Goal: Task Accomplishment & Management: Complete application form

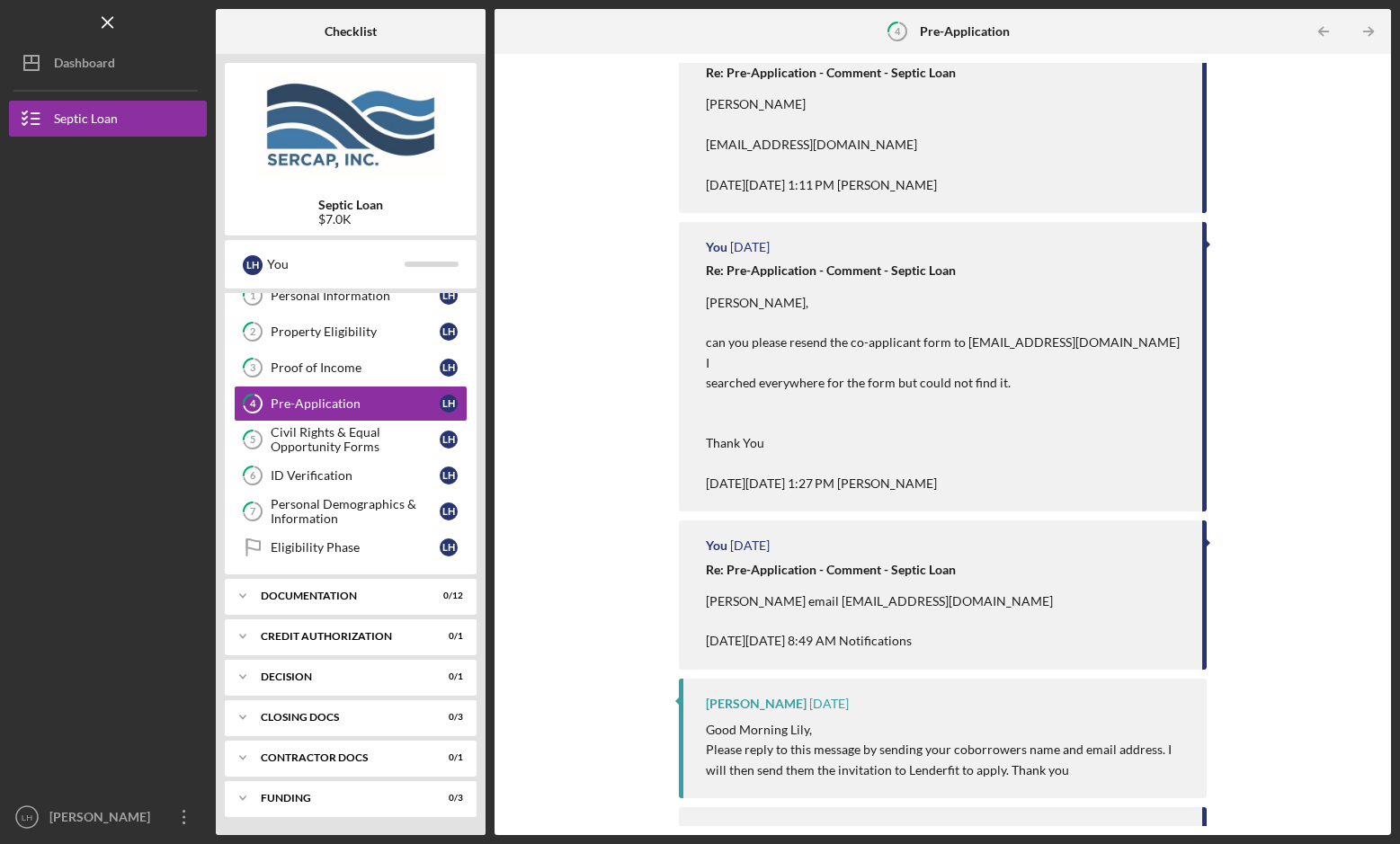
scroll to position [359, 0]
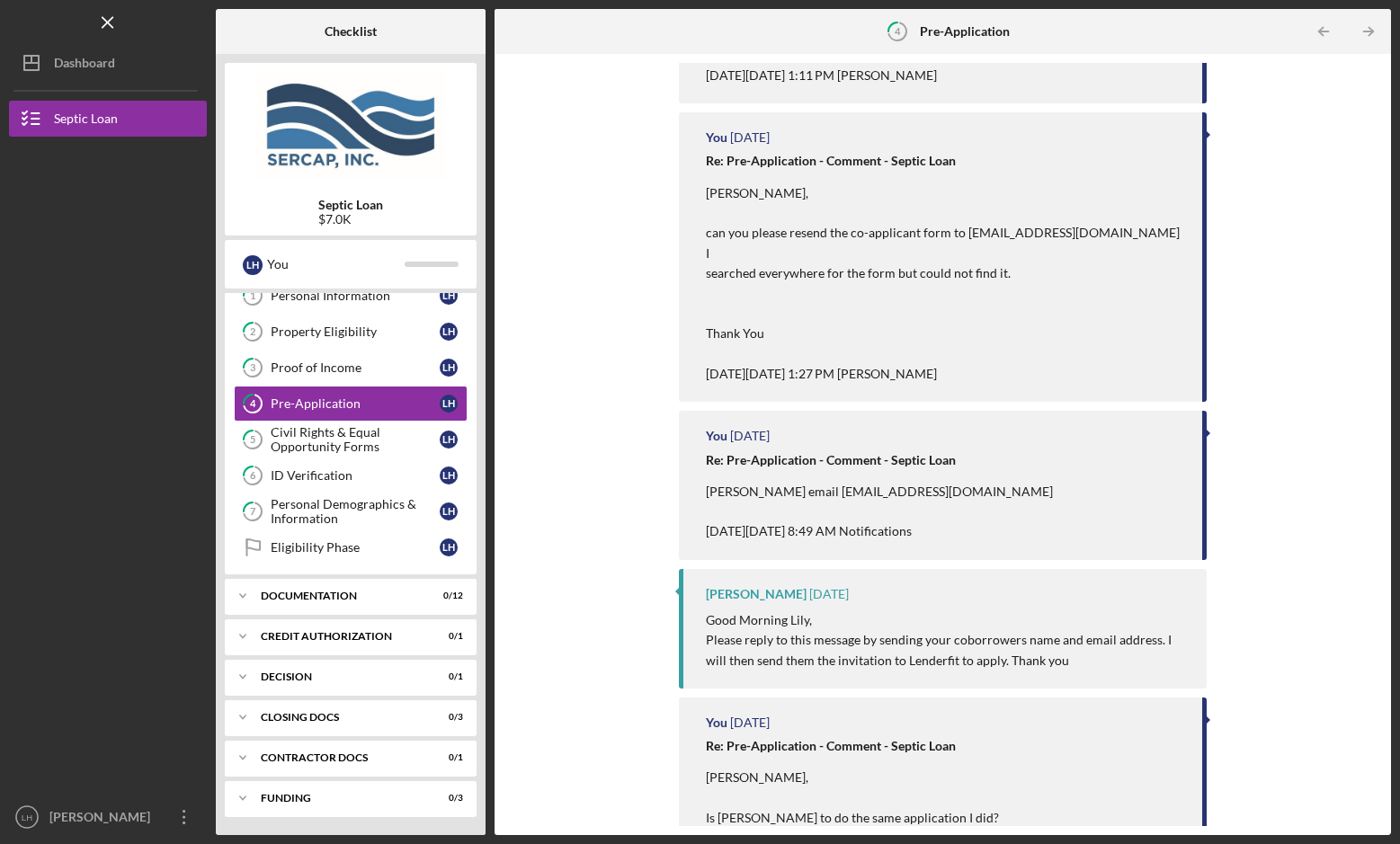
click at [783, 452] on strong "Re: Pre-Application - Comment - Septic Loan" at bounding box center [830, 459] width 250 height 16
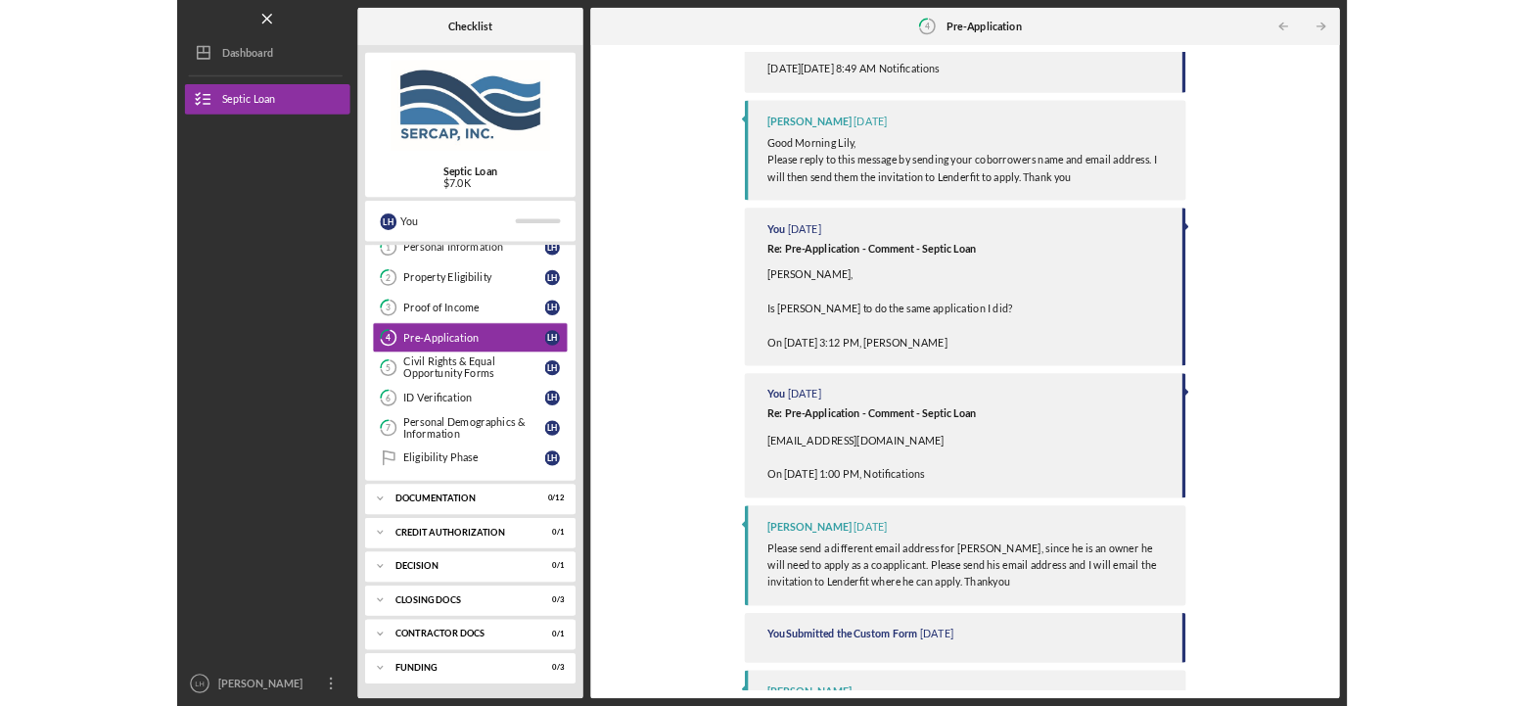
scroll to position [933, 0]
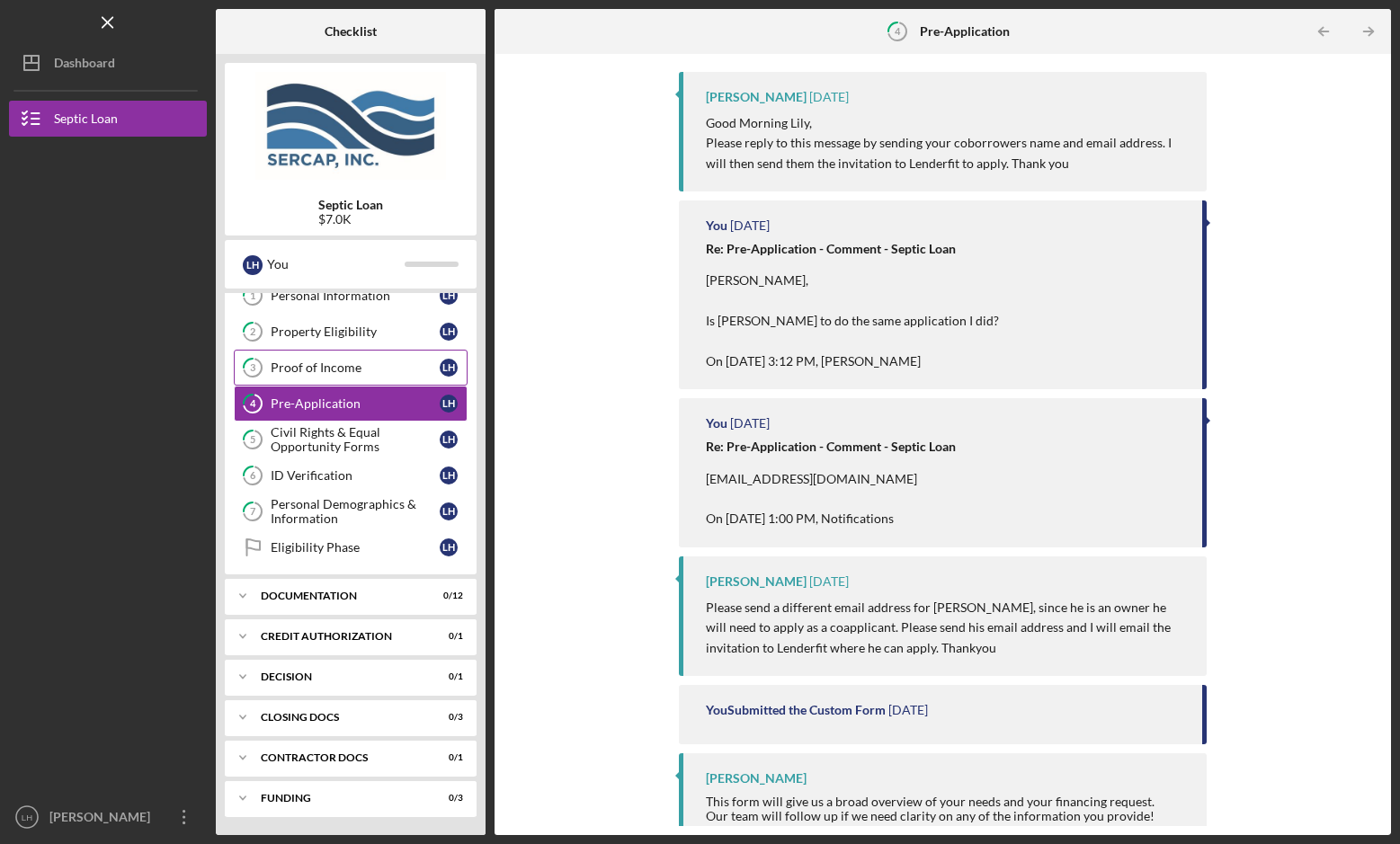
click at [330, 363] on div "Proof of Income" at bounding box center [356, 367] width 169 height 15
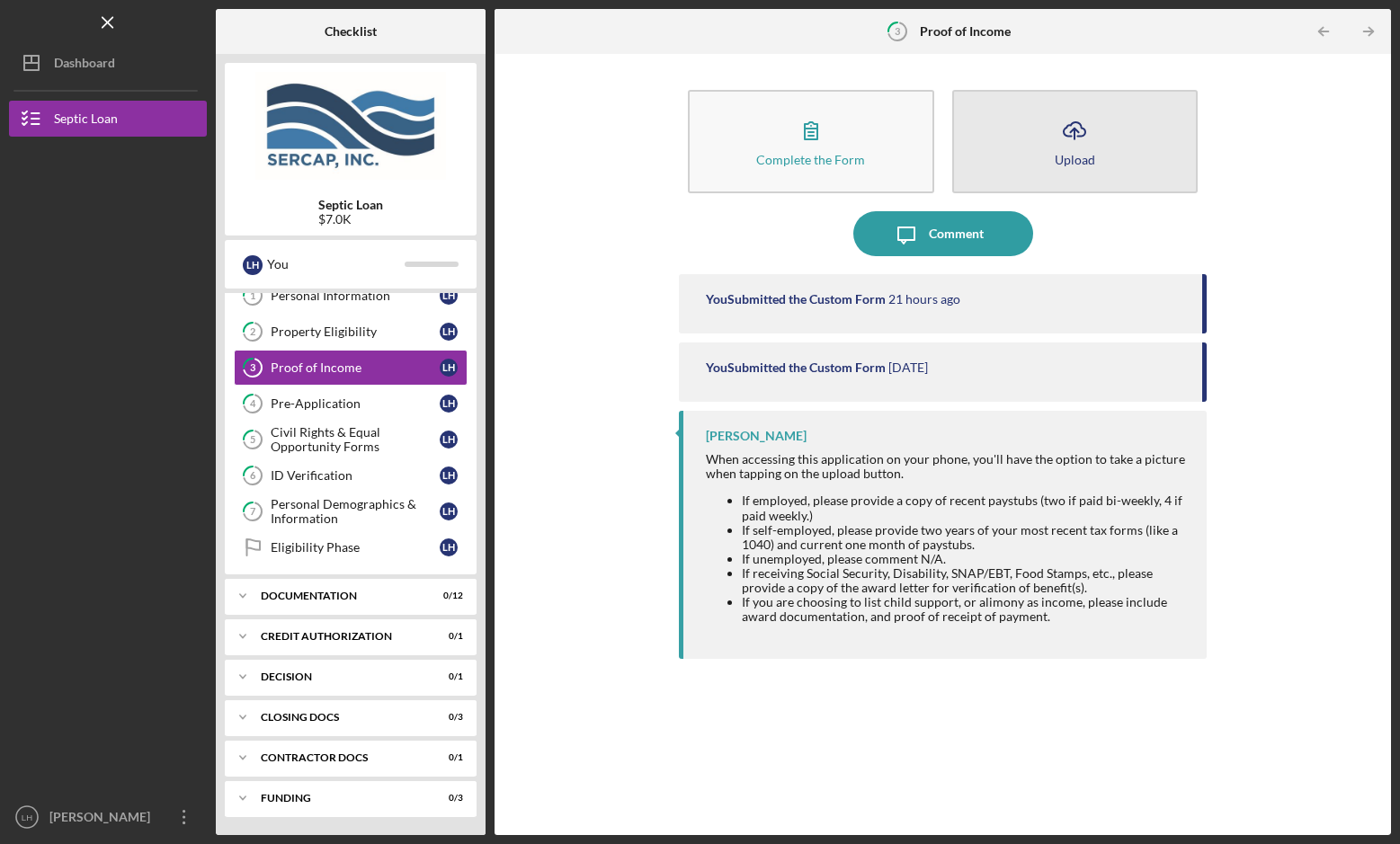
click at [1113, 143] on button "Icon/Upload Upload" at bounding box center [1074, 141] width 245 height 104
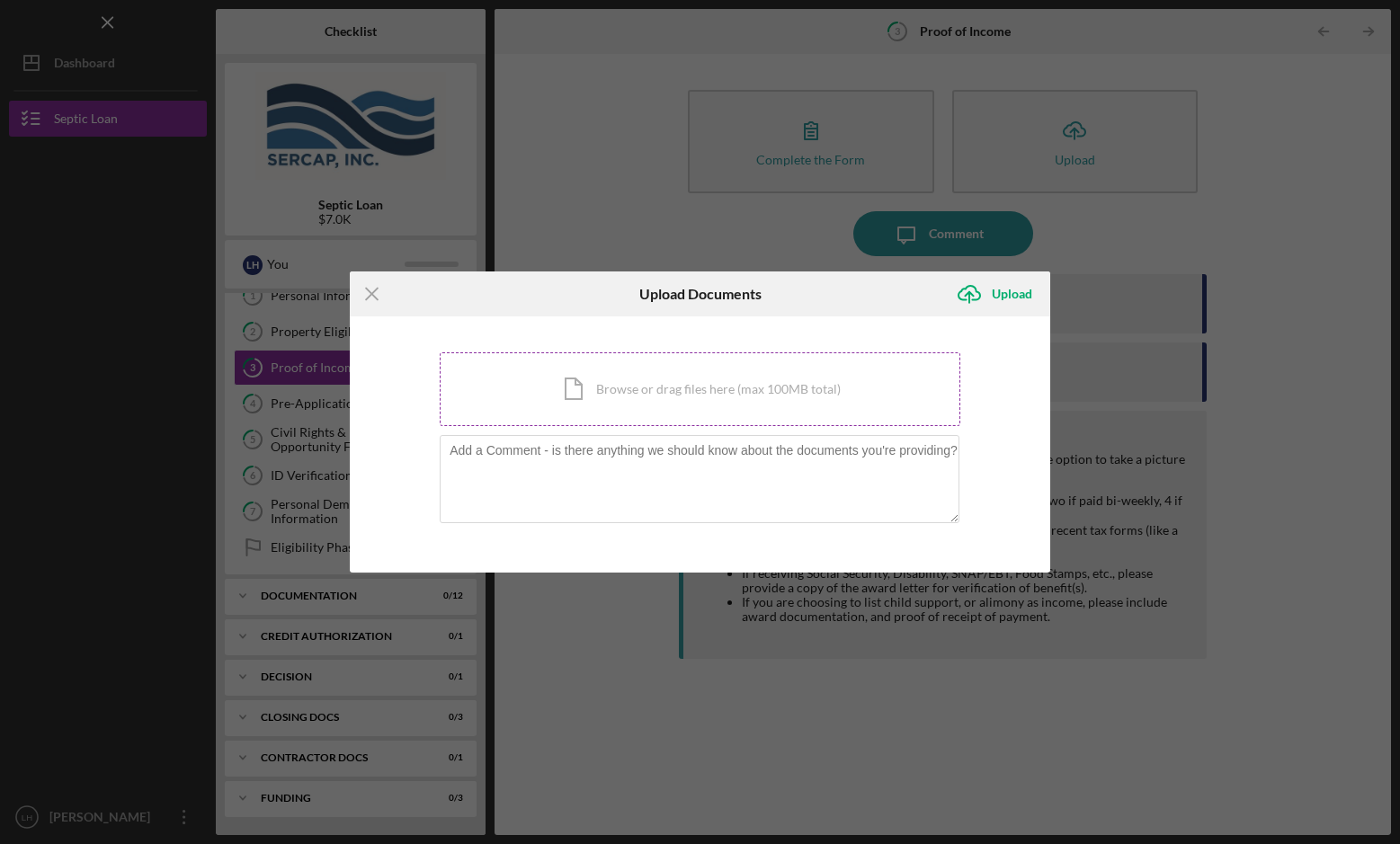
click at [576, 385] on div "Icon/Document Browse or drag files here (max 100MB total) Tap to choose files o…" at bounding box center [700, 389] width 521 height 73
click at [999, 290] on div "Upload" at bounding box center [1011, 293] width 40 height 36
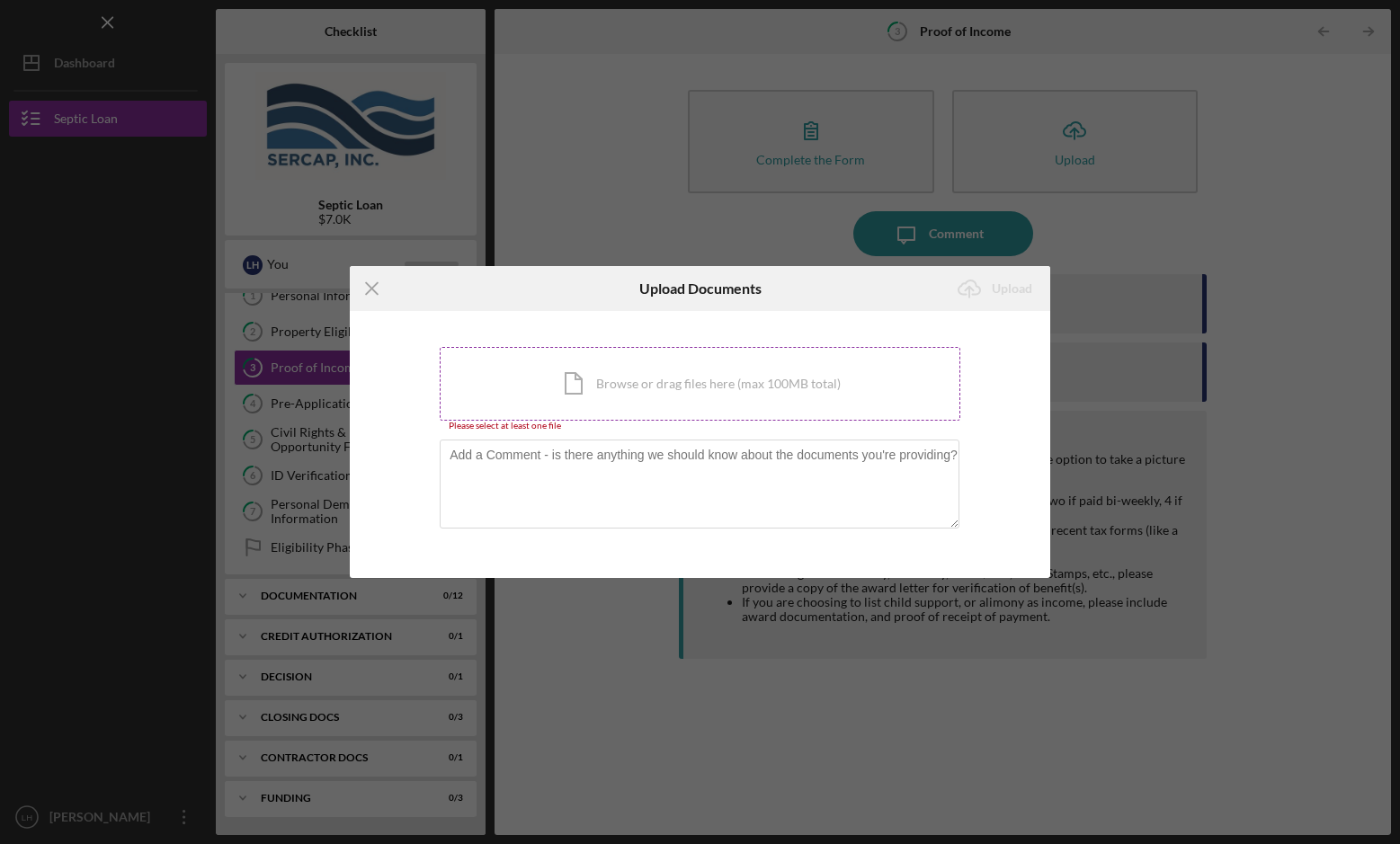
click at [577, 380] on div "Icon/Document Browse or drag files here (max 100MB total) Tap to choose files o…" at bounding box center [700, 384] width 521 height 73
click at [610, 383] on div "Icon/Document Browse or drag files here (max 100MB total) Tap to choose files o…" at bounding box center [700, 384] width 521 height 73
click at [575, 385] on div "Icon/Document Browse or drag files here (max 100MB total) Tap to choose files o…" at bounding box center [700, 384] width 521 height 73
click at [578, 383] on div "Icon/Document Browse or drag files here (max 100MB total) Tap to choose files o…" at bounding box center [700, 384] width 521 height 73
click at [576, 387] on div "Icon/Document Browse or drag files here (max 100MB total) Tap to choose files o…" at bounding box center [700, 384] width 521 height 73
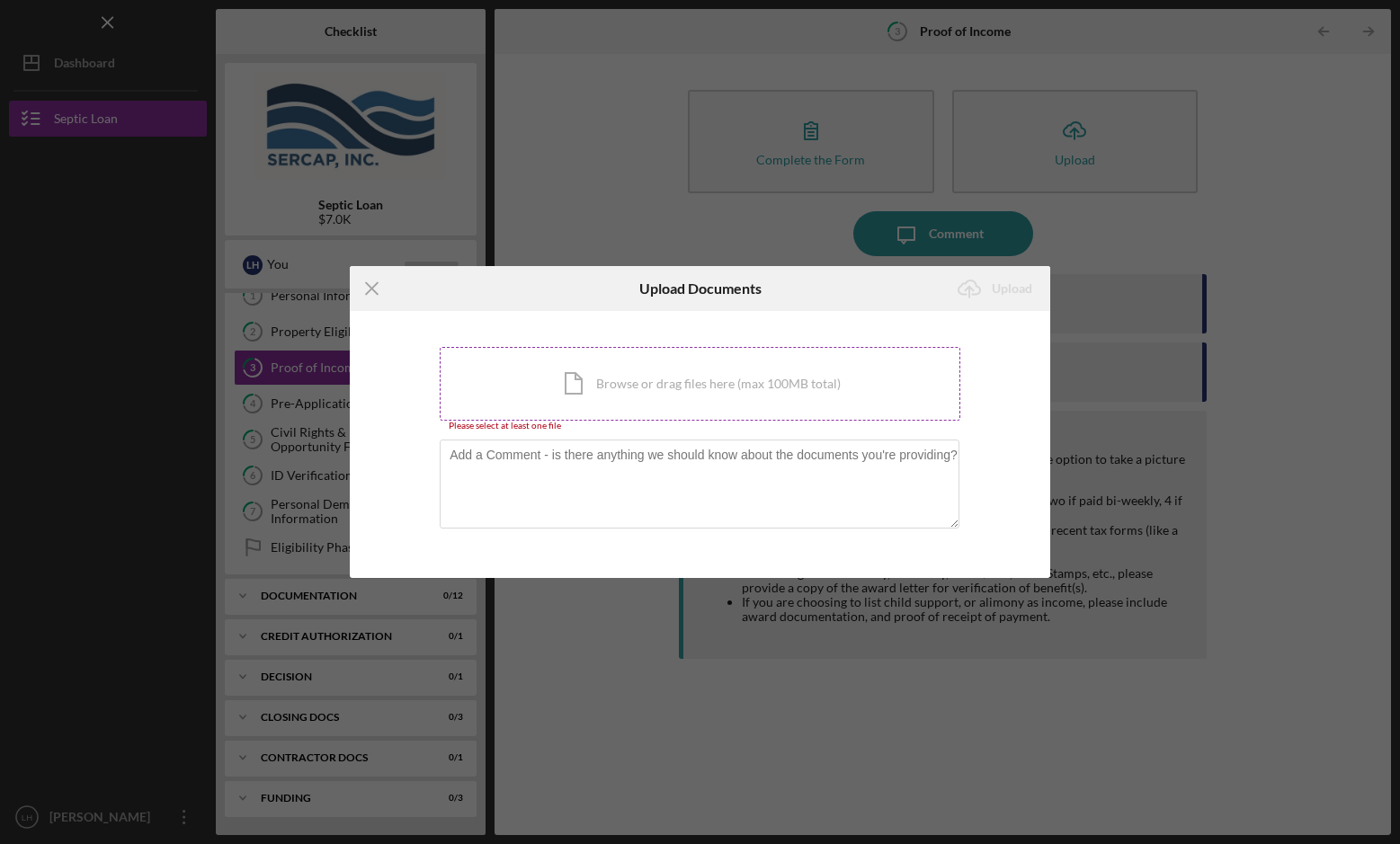
click at [575, 386] on div "Icon/Document Browse or drag files here (max 100MB total) Tap to choose files o…" at bounding box center [700, 384] width 521 height 73
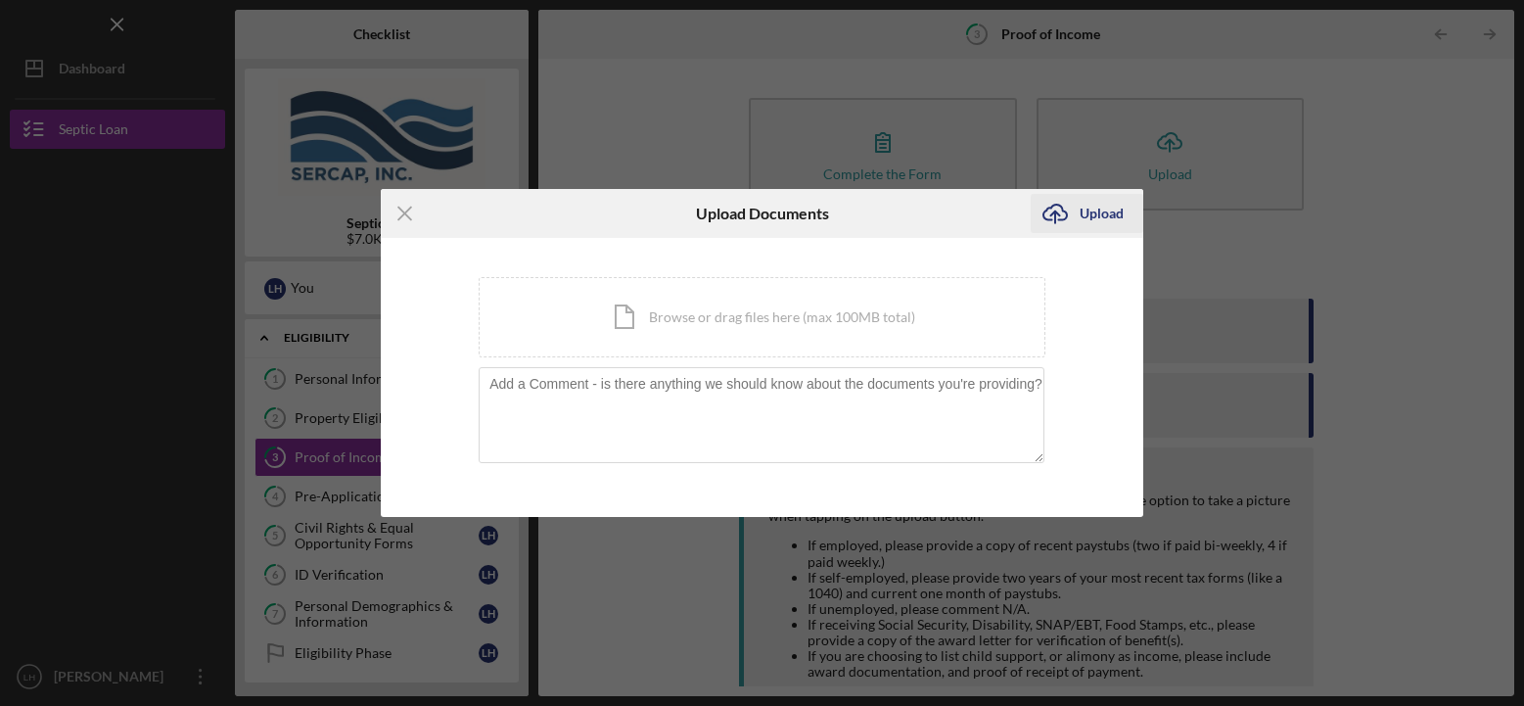
click at [1080, 208] on div "Upload" at bounding box center [1101, 213] width 44 height 39
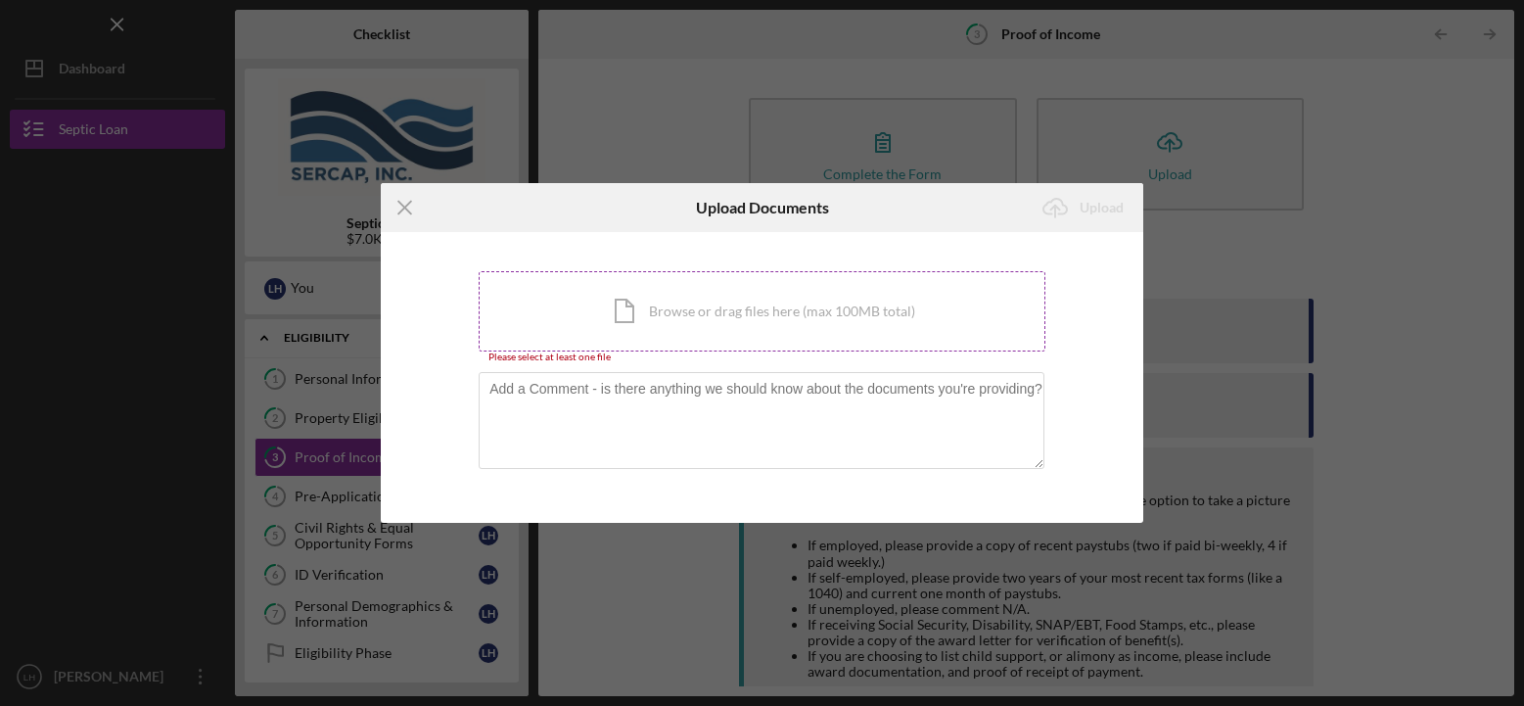
click at [617, 306] on div "Icon/Document Browse or drag files here (max 100MB total) Tap to choose files o…" at bounding box center [762, 311] width 567 height 80
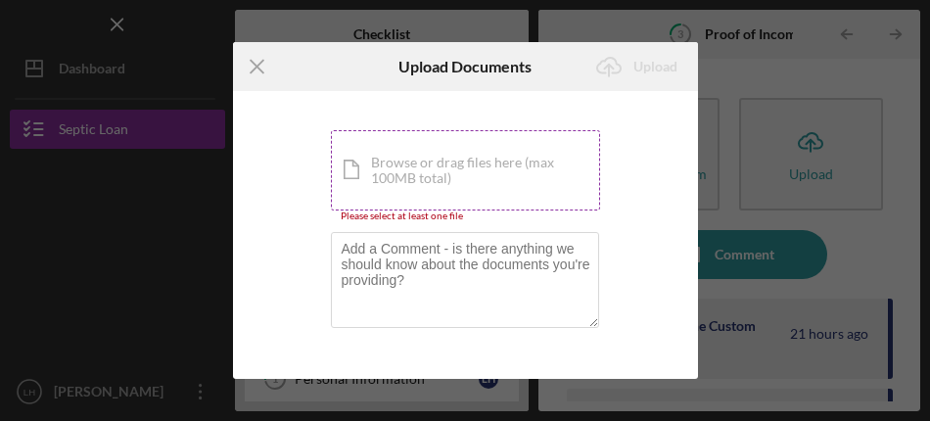
click at [351, 164] on div "Icon/Document Browse or drag files here (max 100MB total) Tap to choose files o…" at bounding box center [465, 170] width 269 height 80
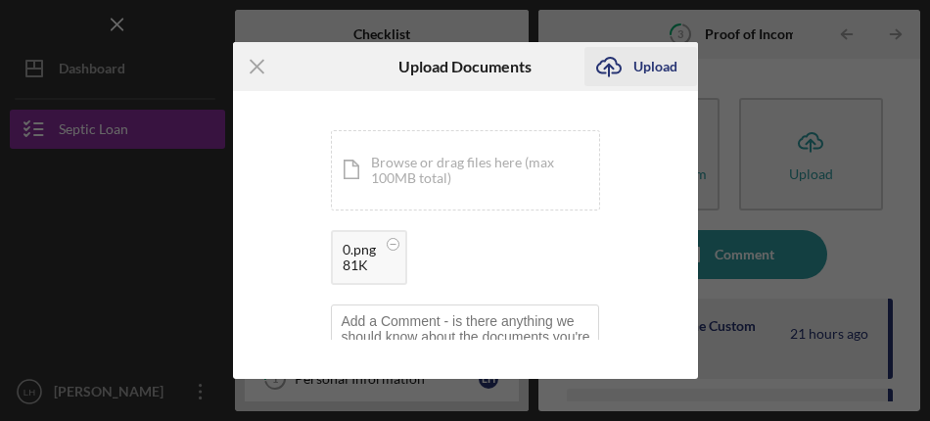
click at [659, 63] on div "Upload" at bounding box center [655, 66] width 44 height 39
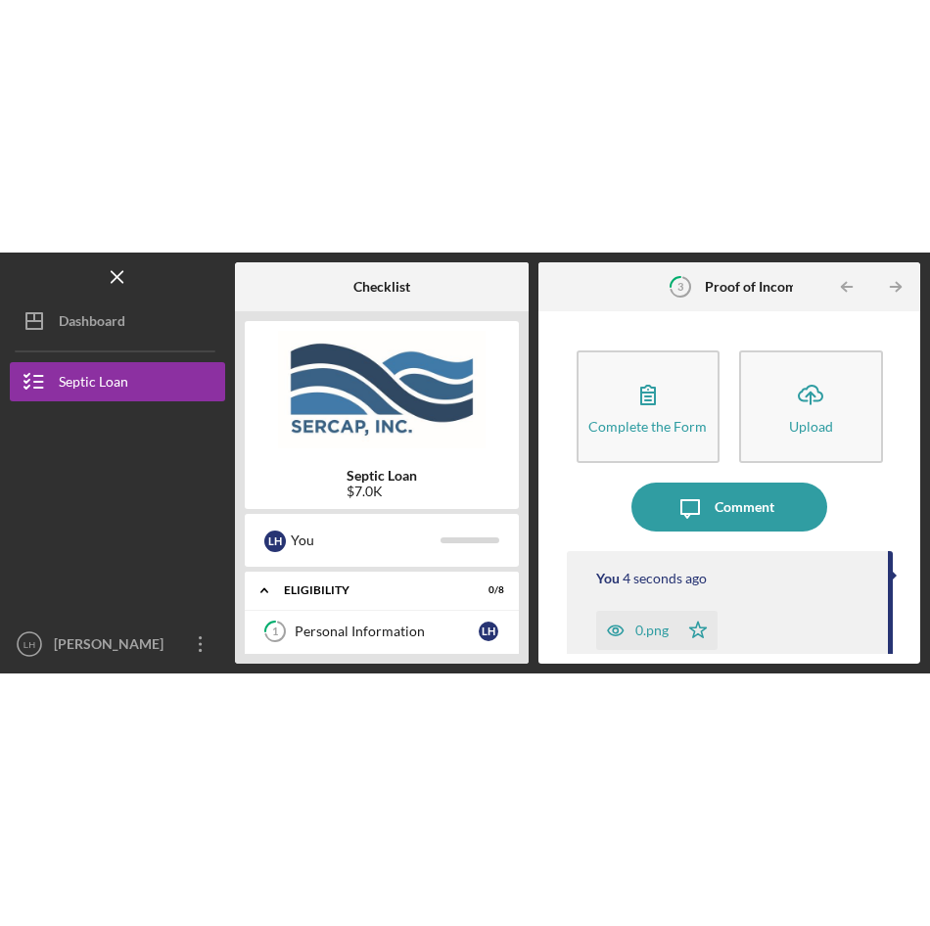
scroll to position [98, 0]
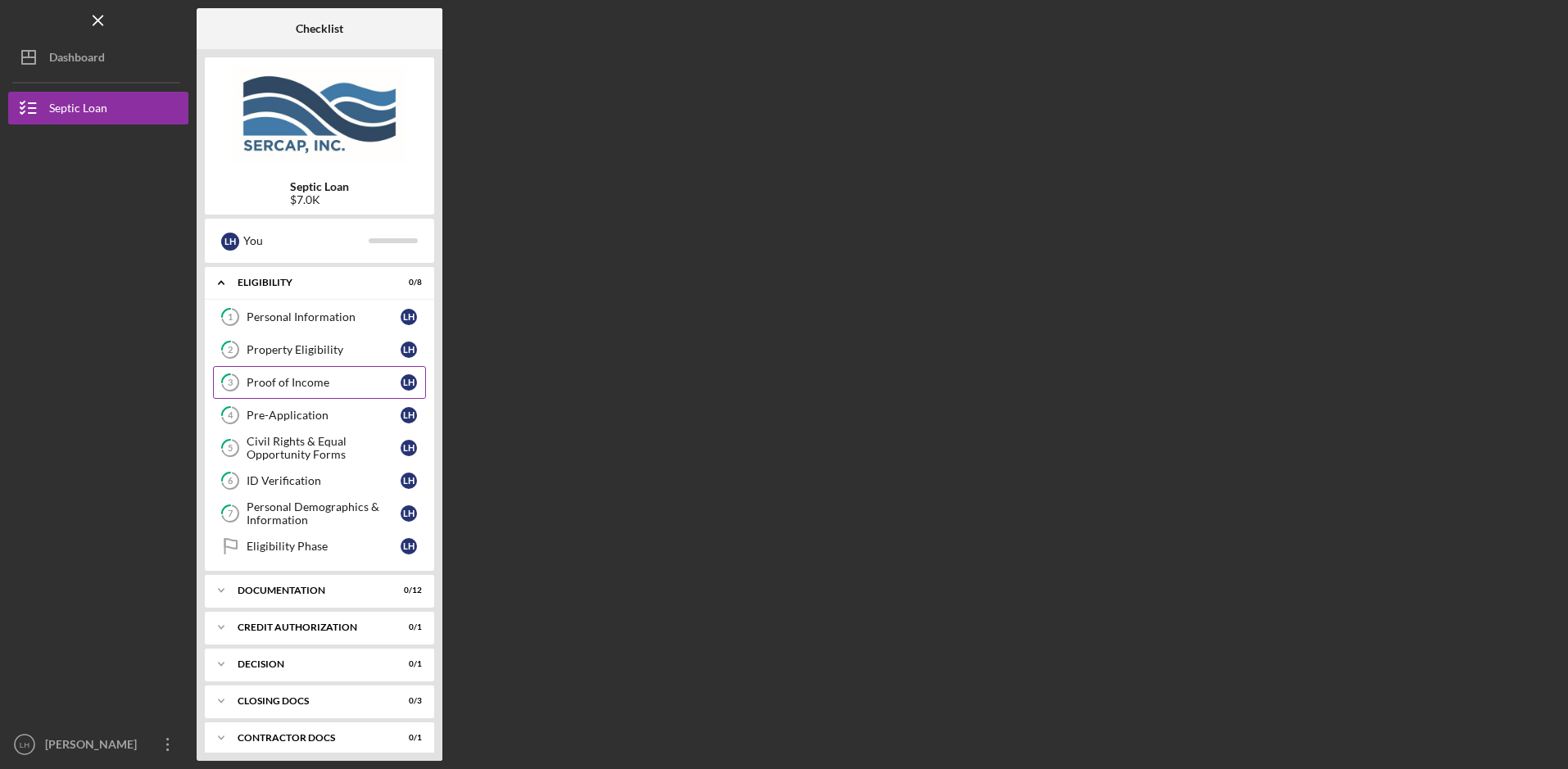
click at [301, 382] on div "Proof of Income" at bounding box center [324, 382] width 154 height 13
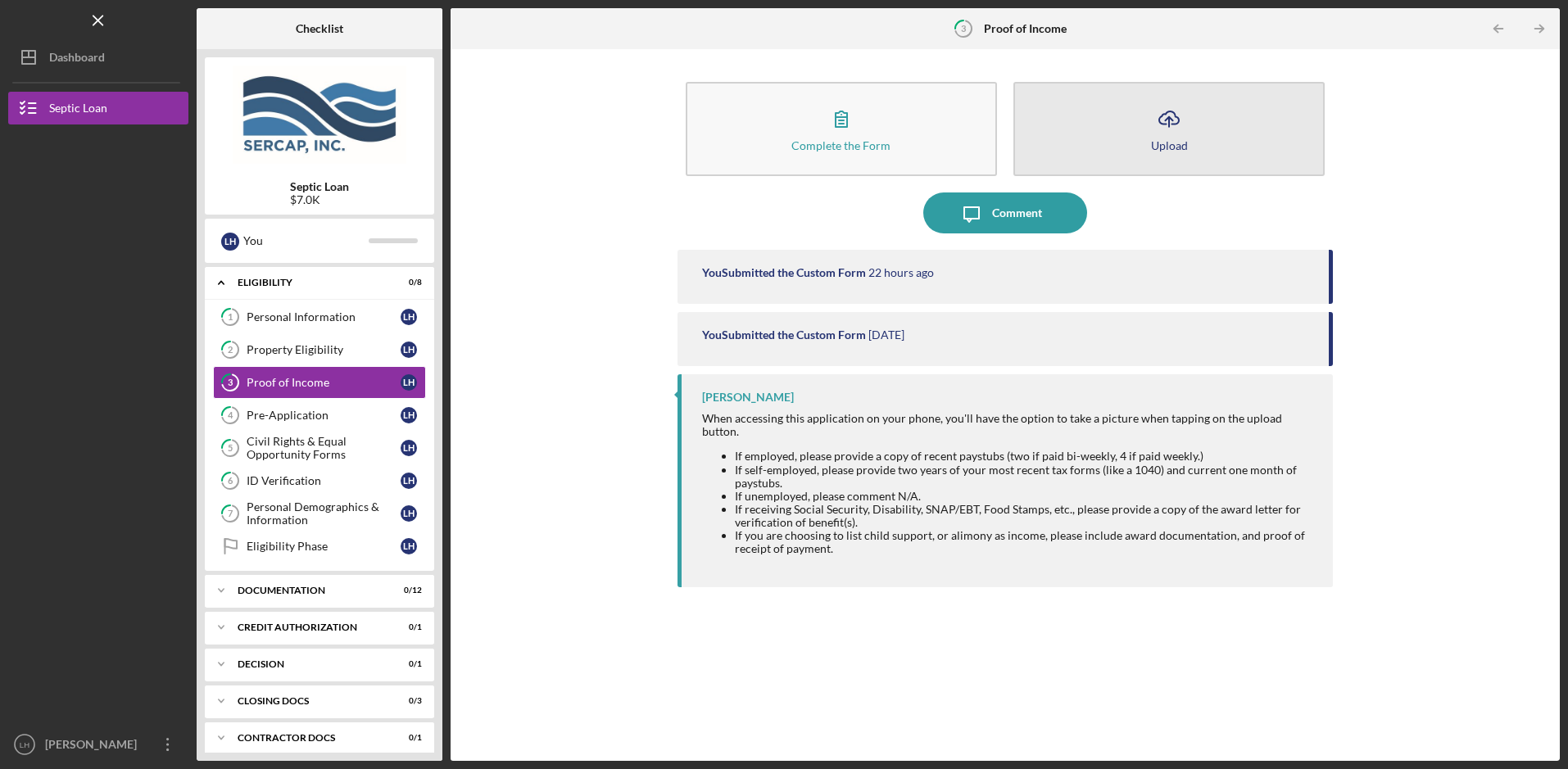
click at [1154, 125] on icon "Icon/Upload" at bounding box center [1169, 118] width 41 height 41
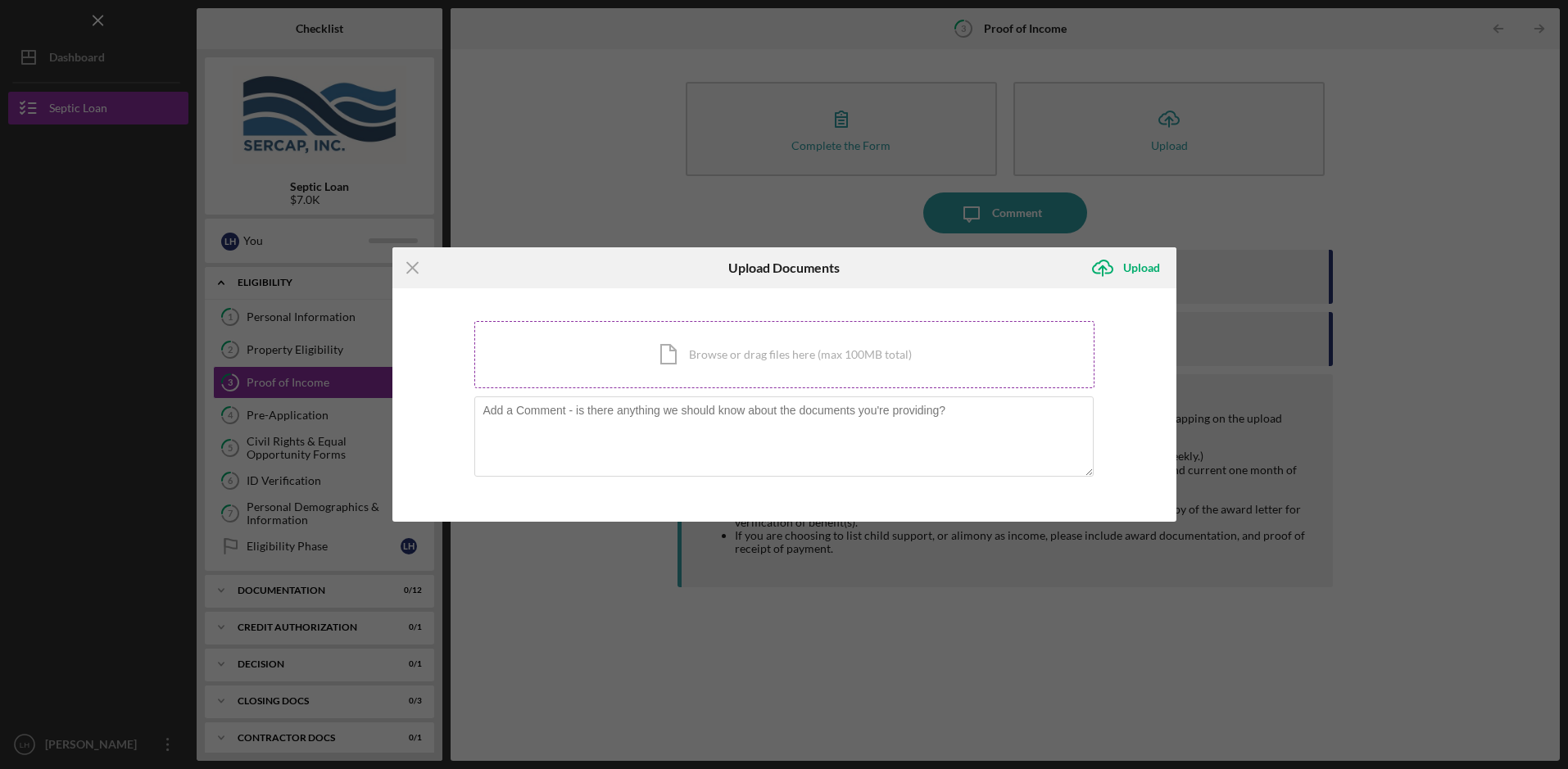
click at [674, 356] on div "Icon/Document Browse or drag files here (max 100MB total) Tap to choose files o…" at bounding box center [784, 355] width 620 height 67
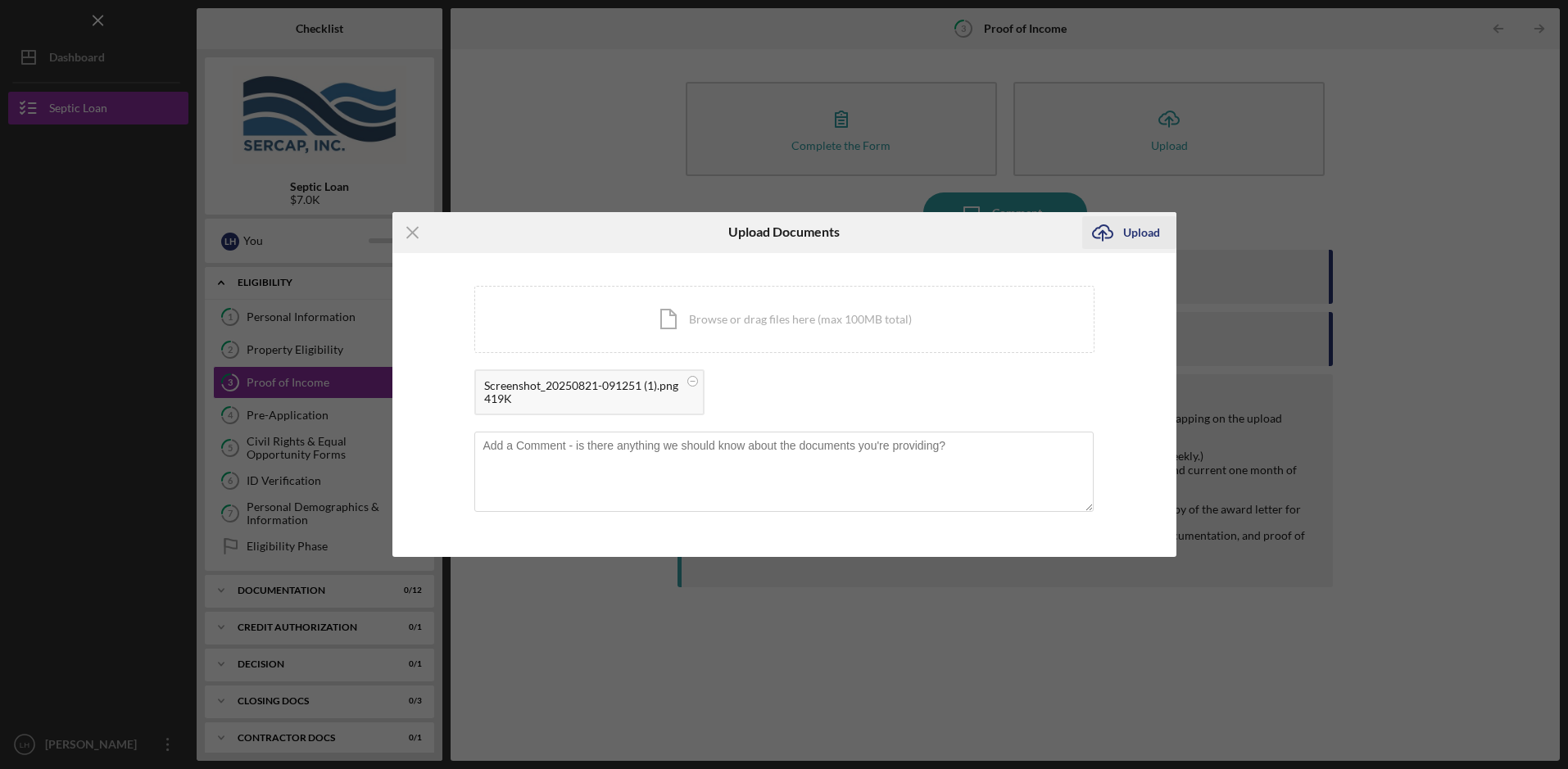
click at [1131, 225] on div "Upload" at bounding box center [1142, 232] width 37 height 33
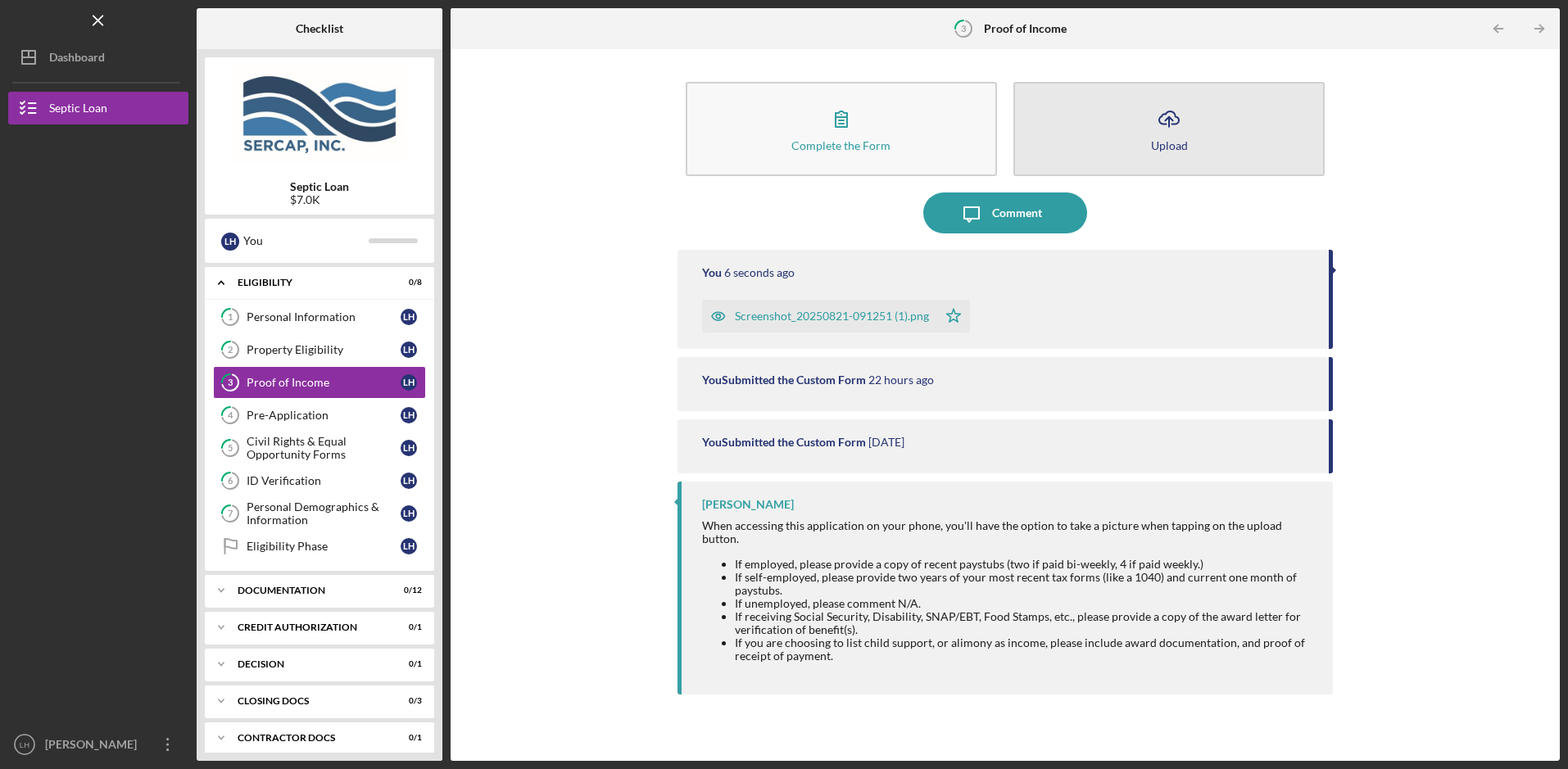
click at [1170, 133] on icon "Icon/Upload" at bounding box center [1169, 118] width 41 height 41
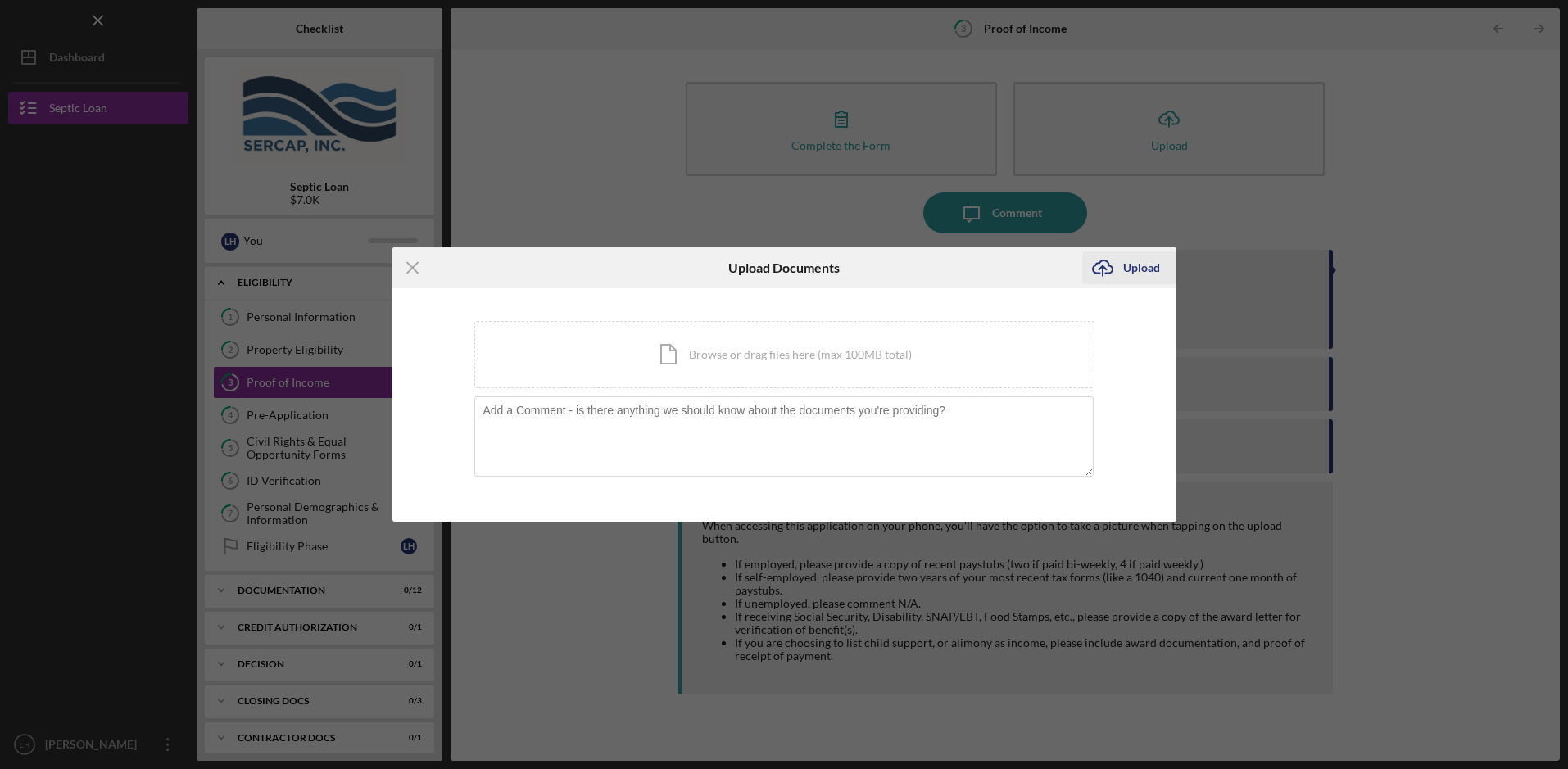
click at [1129, 266] on div "Upload" at bounding box center [1142, 267] width 37 height 33
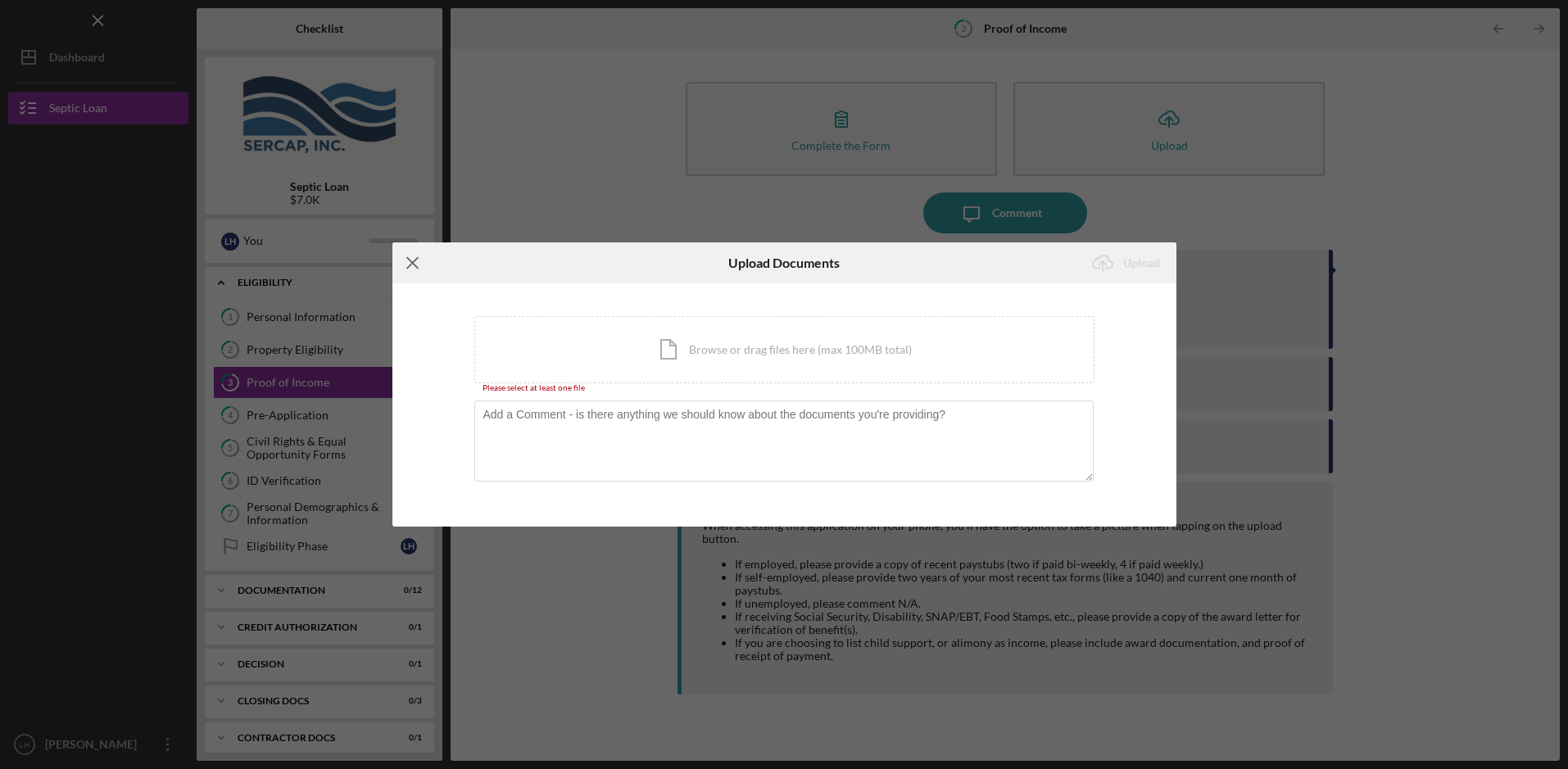
click at [407, 259] on line at bounding box center [412, 263] width 11 height 11
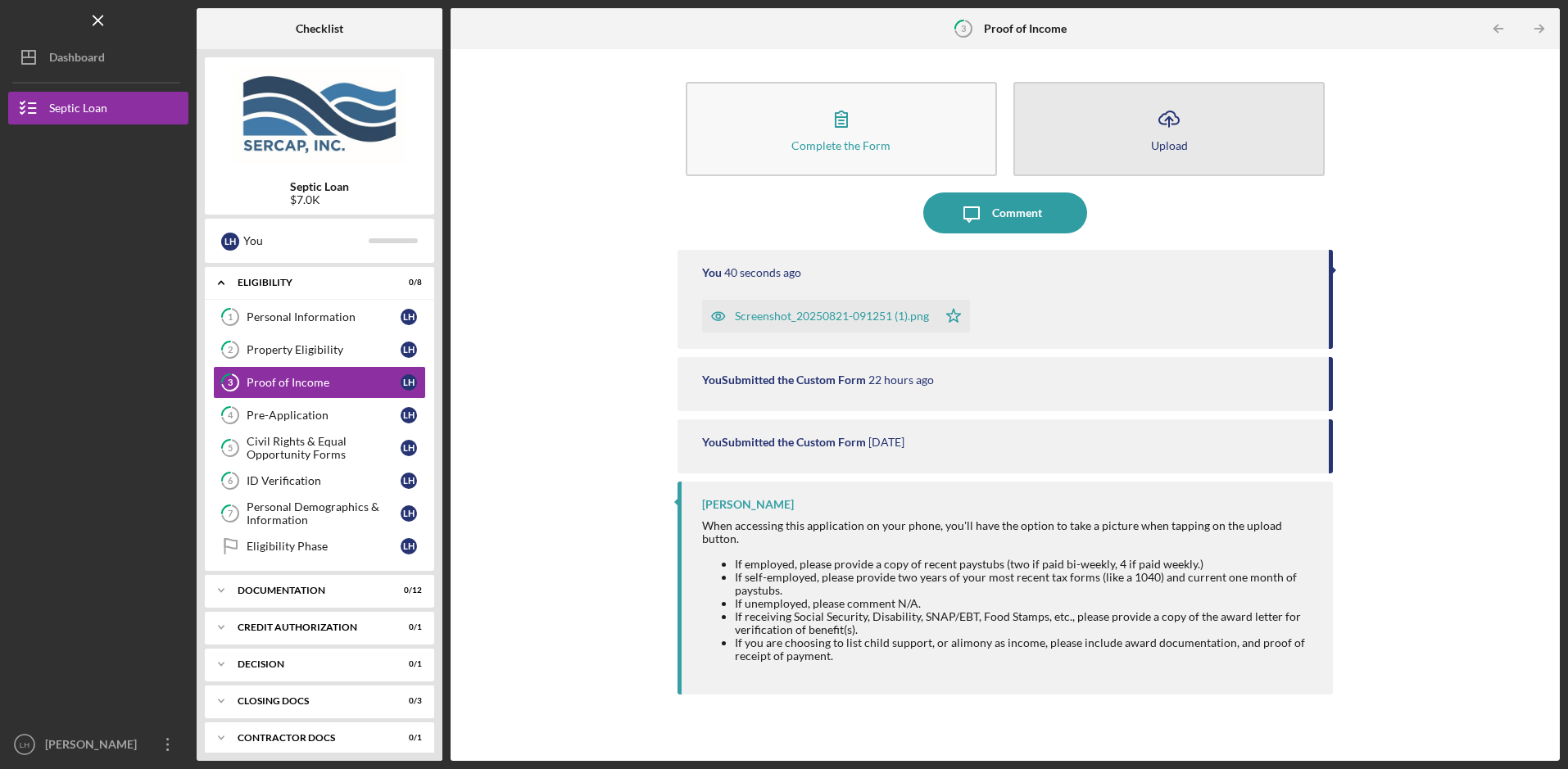
click at [1173, 113] on icon "button" at bounding box center [1169, 117] width 19 height 13
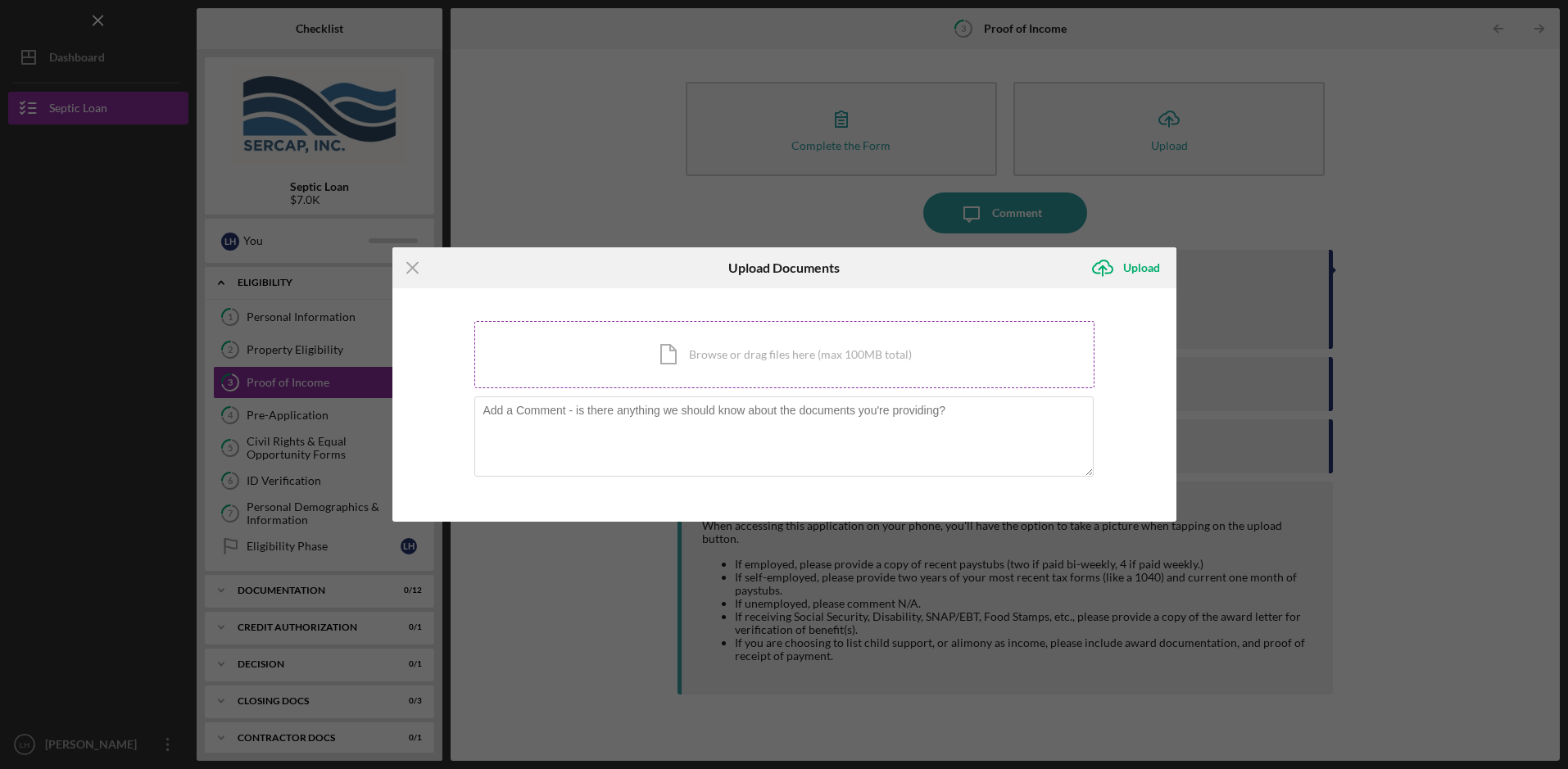
click at [669, 355] on div "Icon/Document Browse or drag files here (max 100MB total) Tap to choose files o…" at bounding box center [784, 355] width 620 height 67
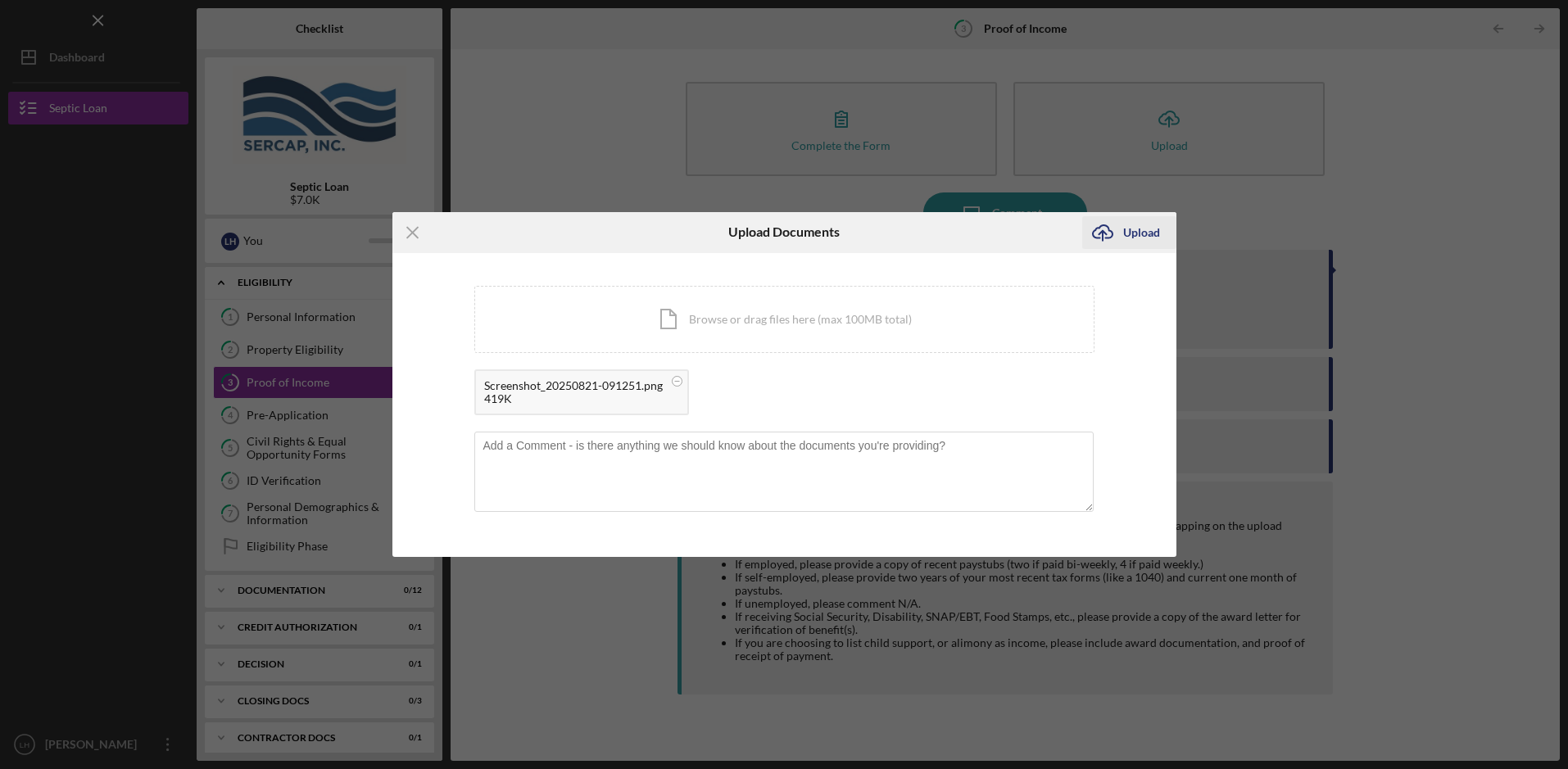
click at [1144, 229] on div "Upload" at bounding box center [1142, 232] width 37 height 33
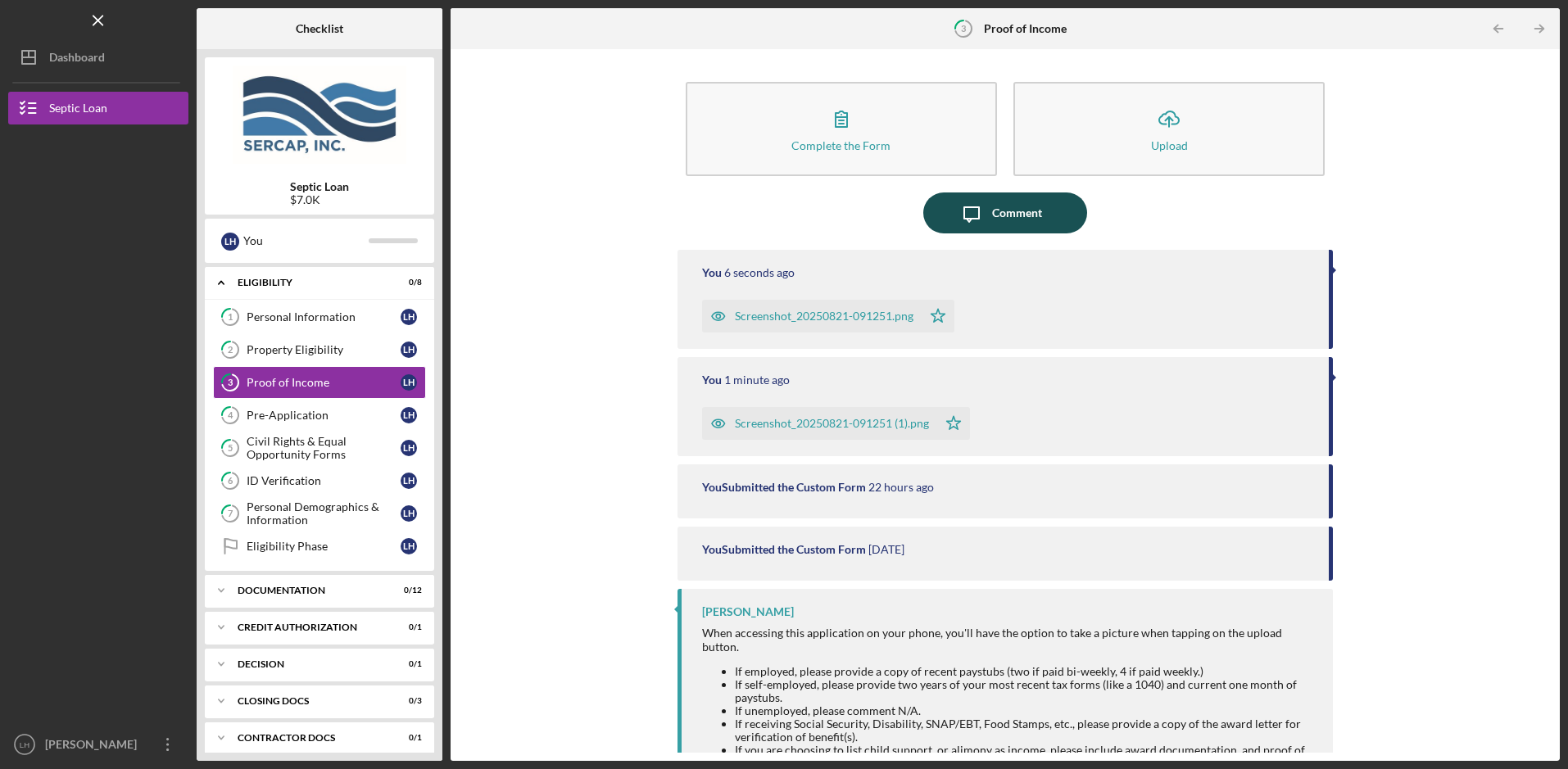
click at [988, 213] on icon "Icon/Message" at bounding box center [971, 213] width 41 height 41
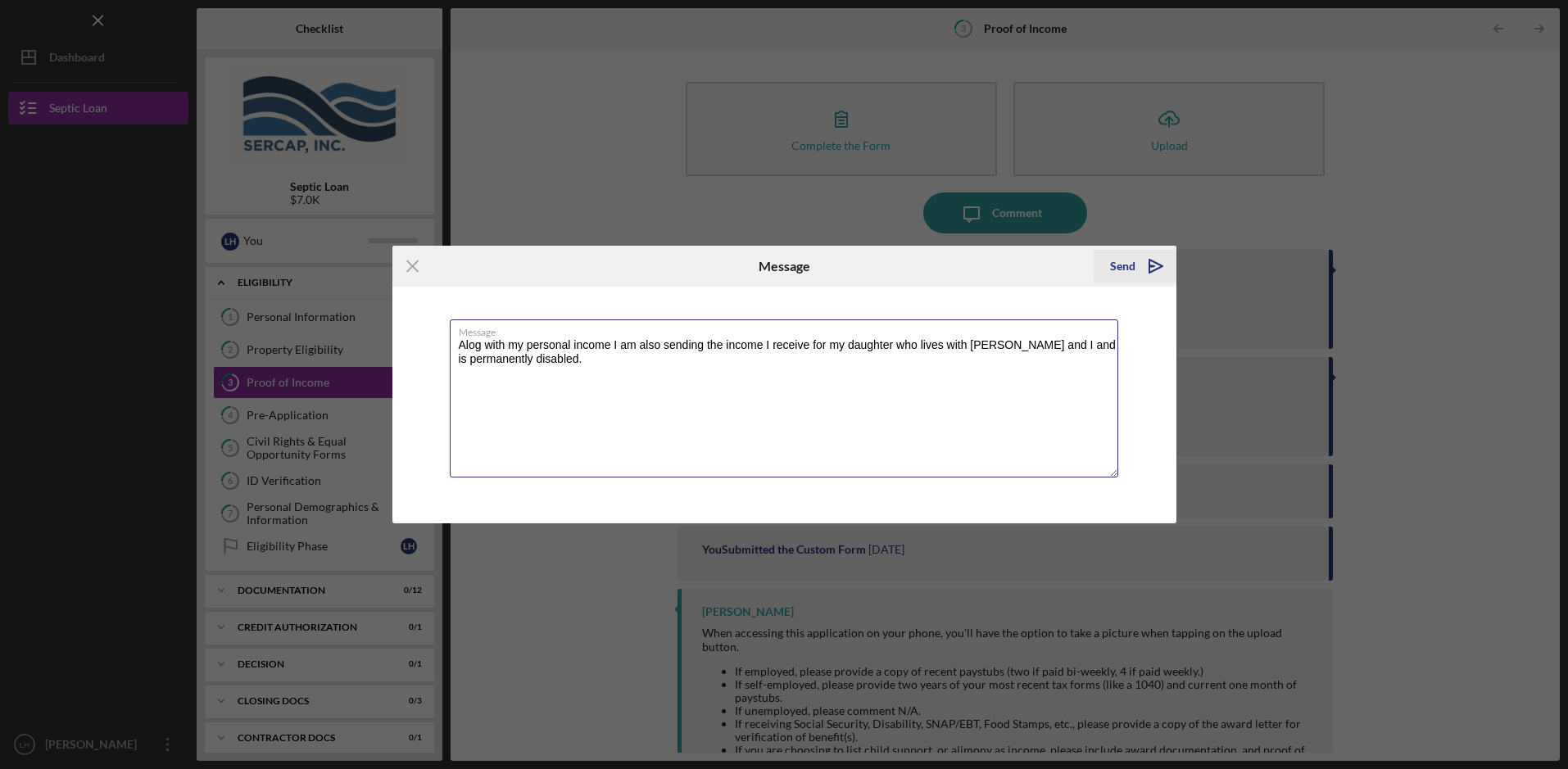
type textarea "Alog with my personal income I am also sending the income I receive for my daug…"
click at [1154, 254] on icon "Icon/icon-invite-send" at bounding box center [1155, 266] width 41 height 41
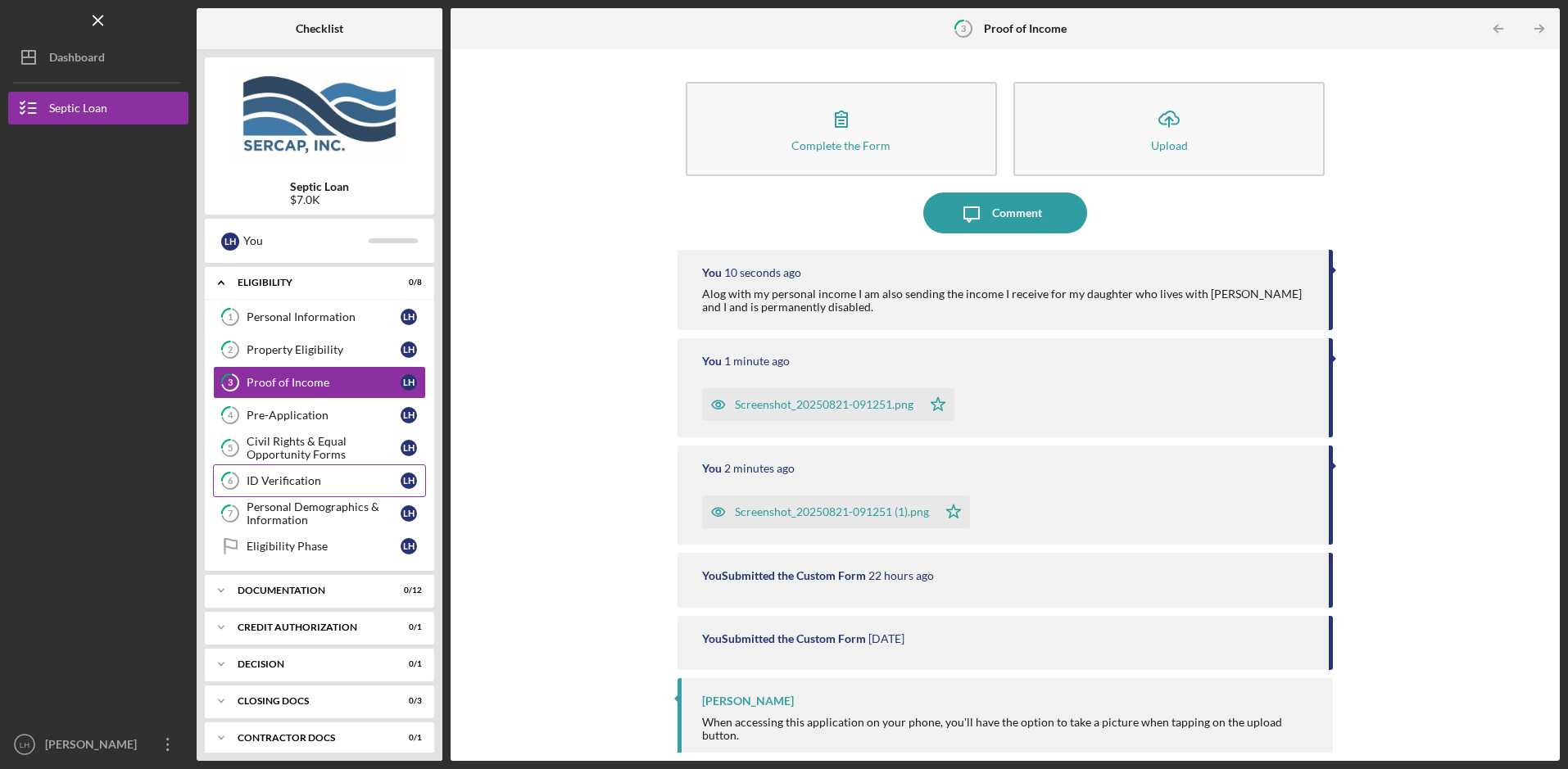
click at [293, 479] on div "ID Verification" at bounding box center [324, 481] width 154 height 13
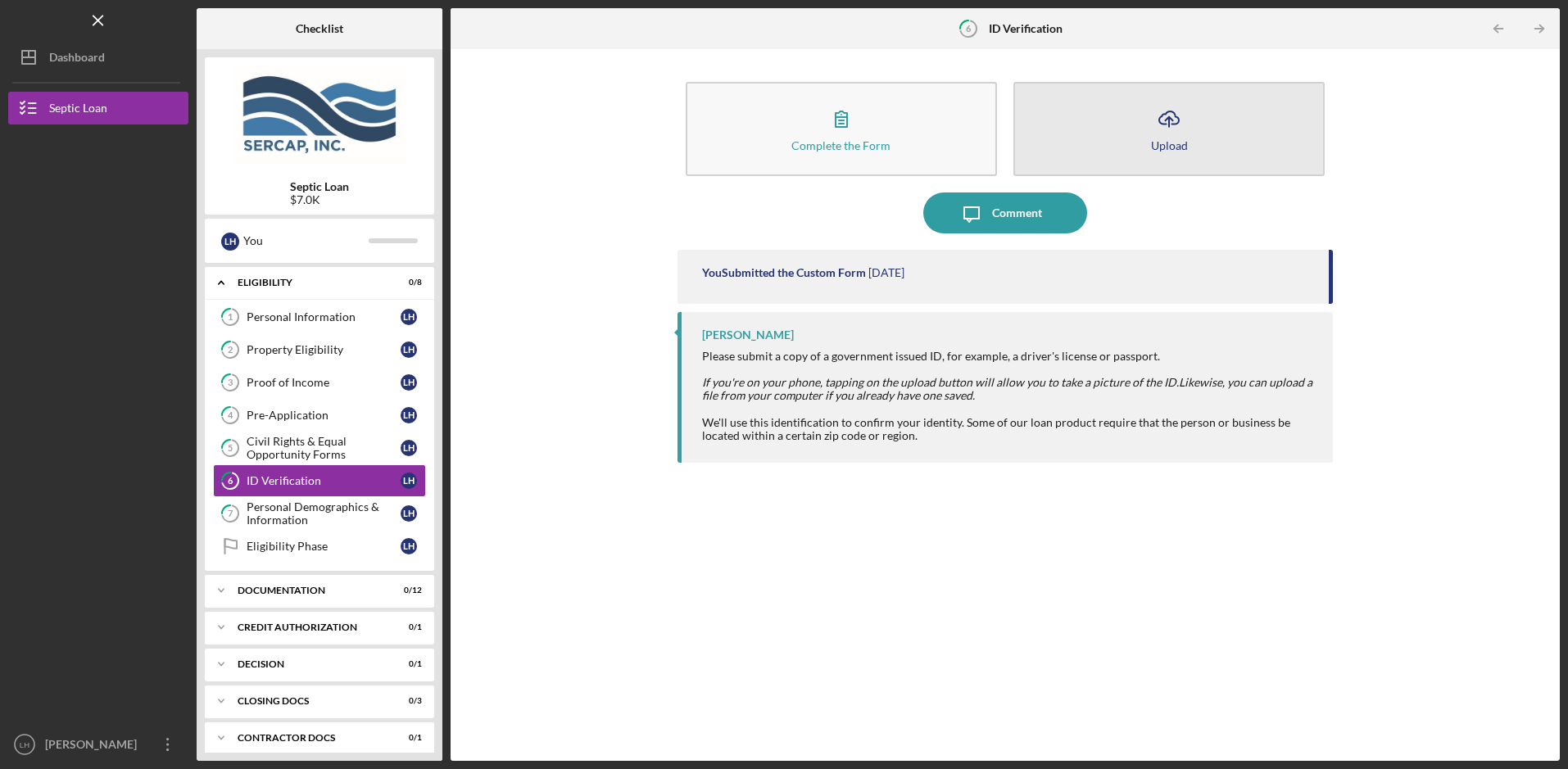
click at [1161, 118] on icon "button" at bounding box center [1169, 117] width 19 height 13
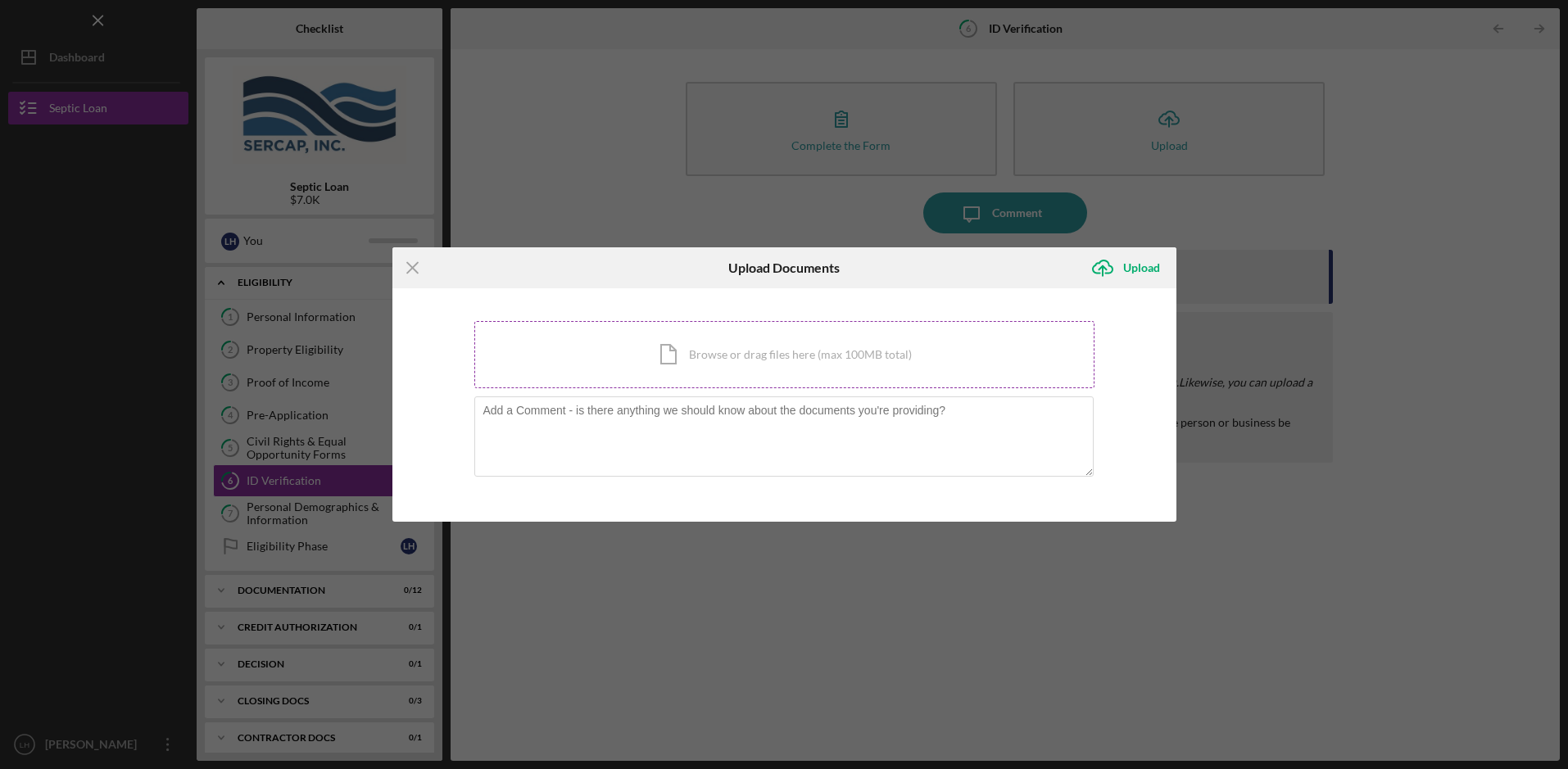
click at [822, 358] on div "Icon/Document Browse or drag files here (max 100MB total) Tap to choose files o…" at bounding box center [784, 355] width 620 height 67
click at [684, 351] on div "Icon/Document Browse or drag files here (max 100MB total) Tap to choose files o…" at bounding box center [784, 355] width 620 height 67
click at [749, 351] on div "Icon/Document Browse or drag files here (max 100MB total) Tap to choose files o…" at bounding box center [784, 355] width 620 height 67
click at [700, 346] on div "Icon/Document Browse or drag files here (max 100MB total) Tap to choose files o…" at bounding box center [784, 355] width 620 height 67
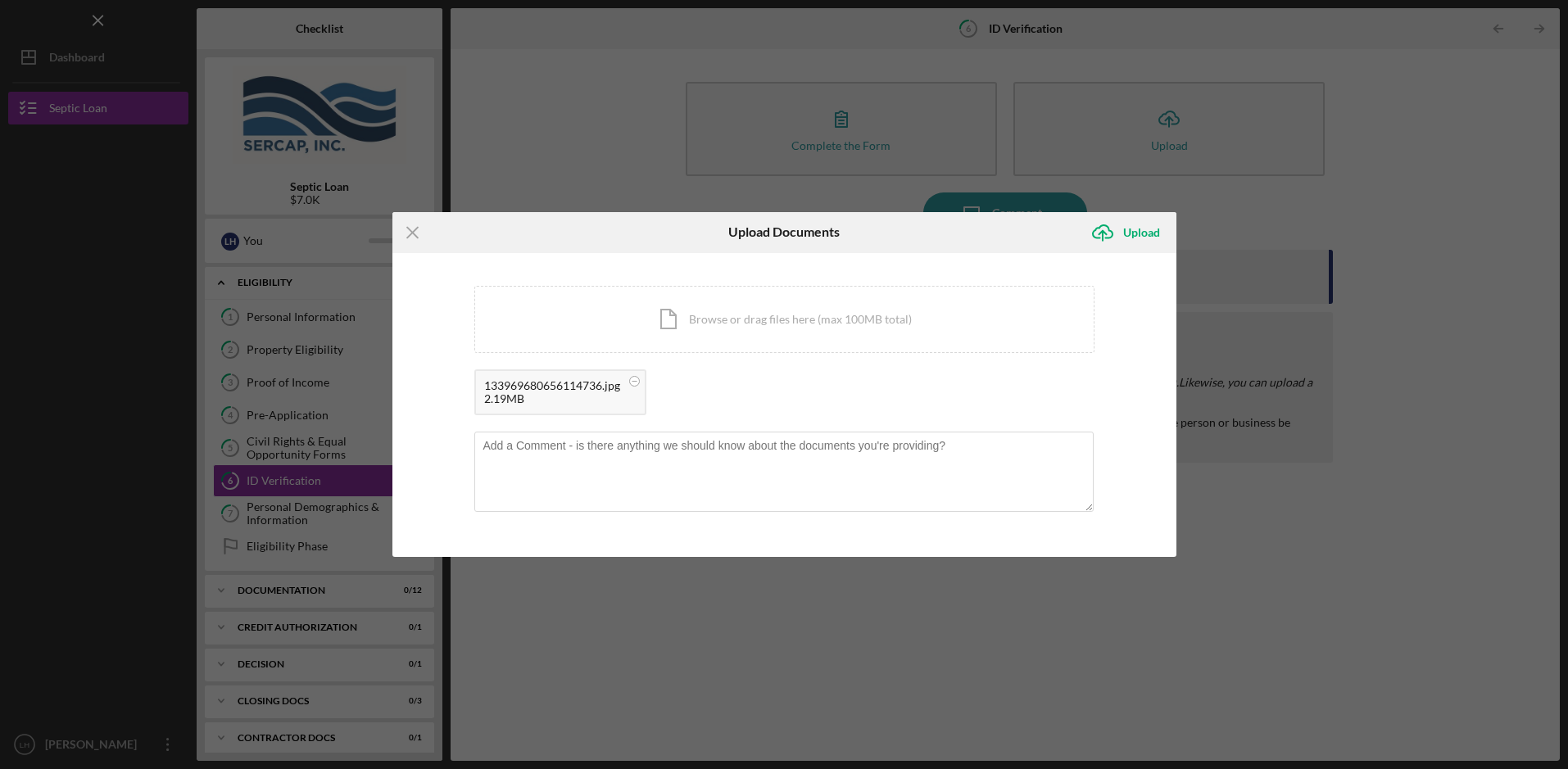
click at [568, 387] on div "133969680656114736.jpg" at bounding box center [552, 386] width 136 height 13
drag, startPoint x: 568, startPoint y: 387, endPoint x: 558, endPoint y: 387, distance: 10.0
click at [558, 387] on div "133969680656114736.jpg" at bounding box center [552, 386] width 136 height 13
click at [412, 228] on icon "Icon/Menu Close" at bounding box center [413, 232] width 41 height 41
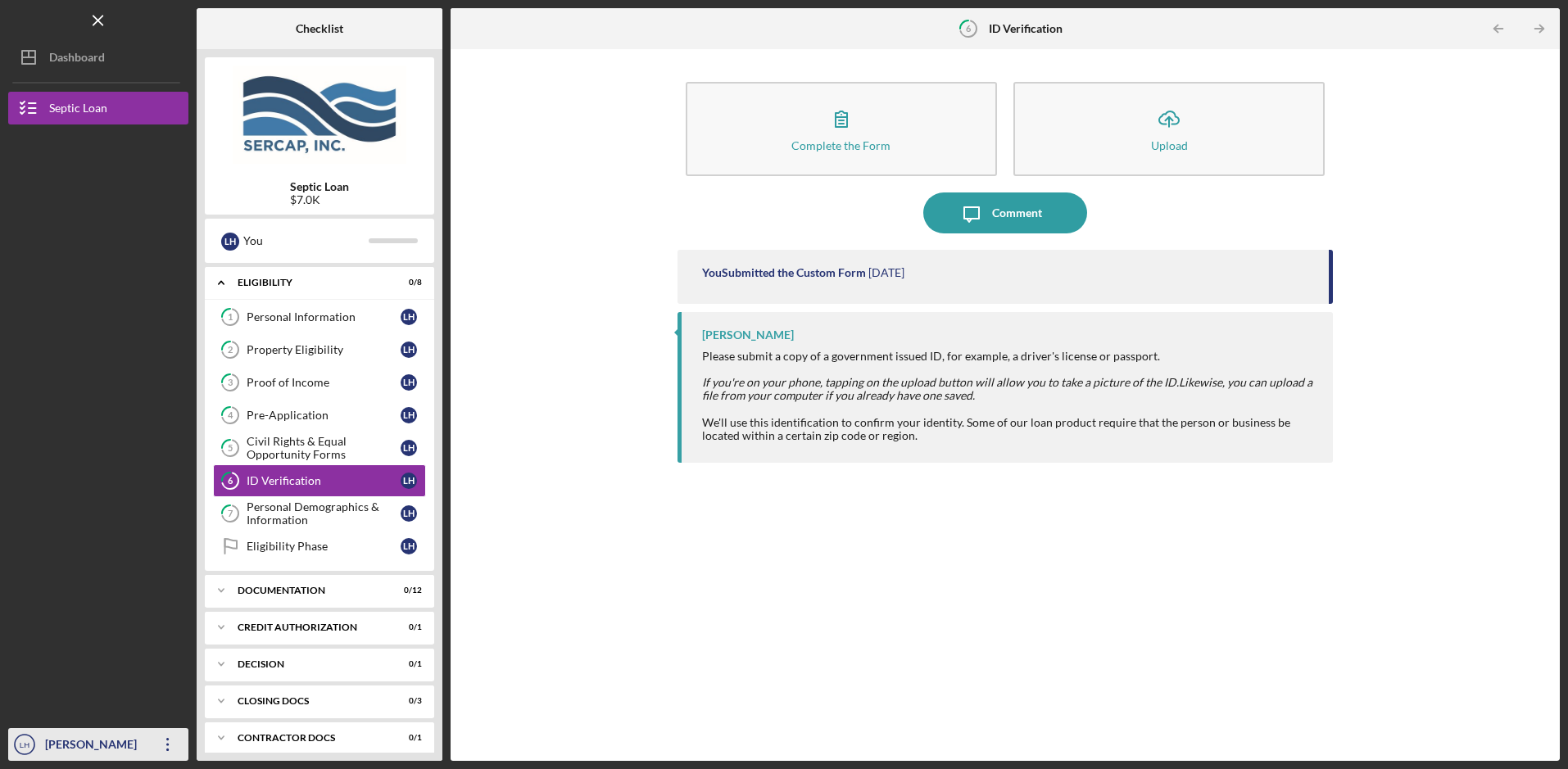
click at [90, 741] on div "[PERSON_NAME]" at bounding box center [94, 746] width 106 height 37
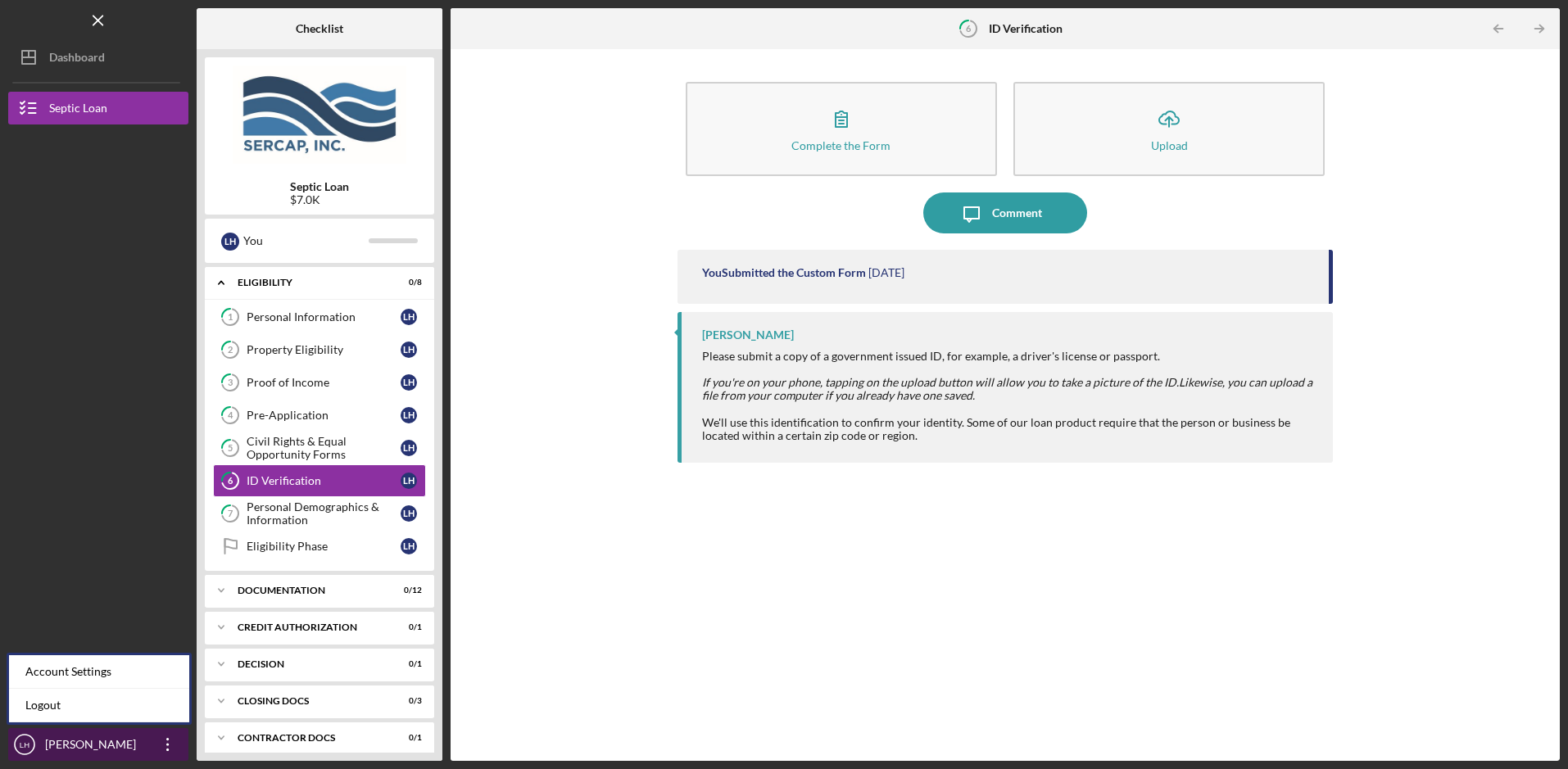
click at [87, 739] on div "[PERSON_NAME]" at bounding box center [94, 746] width 106 height 37
